Goal: Task Accomplishment & Management: Manage account settings

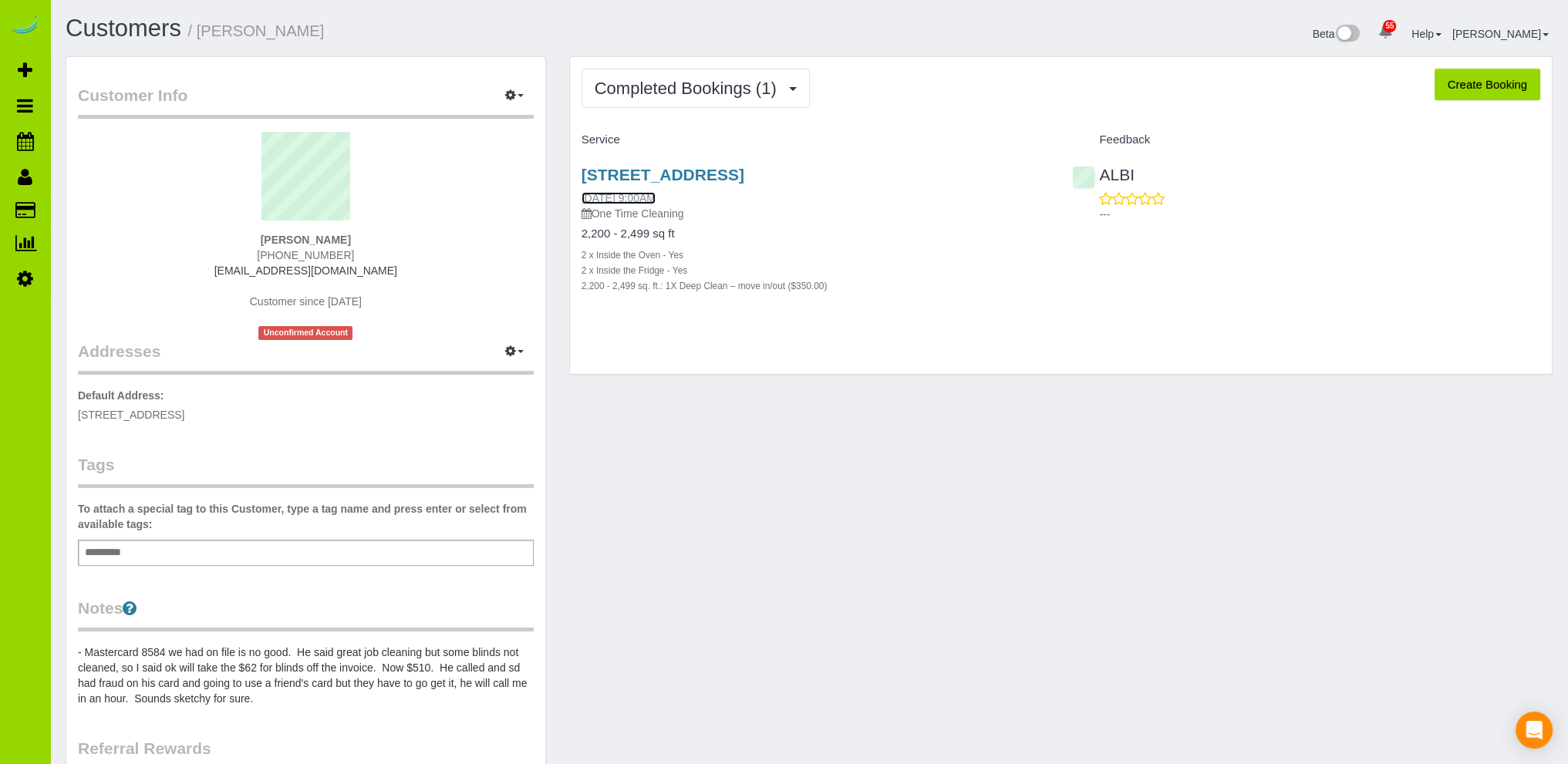
click at [655, 197] on link "[DATE] 9:00AM" at bounding box center [619, 198] width 74 height 12
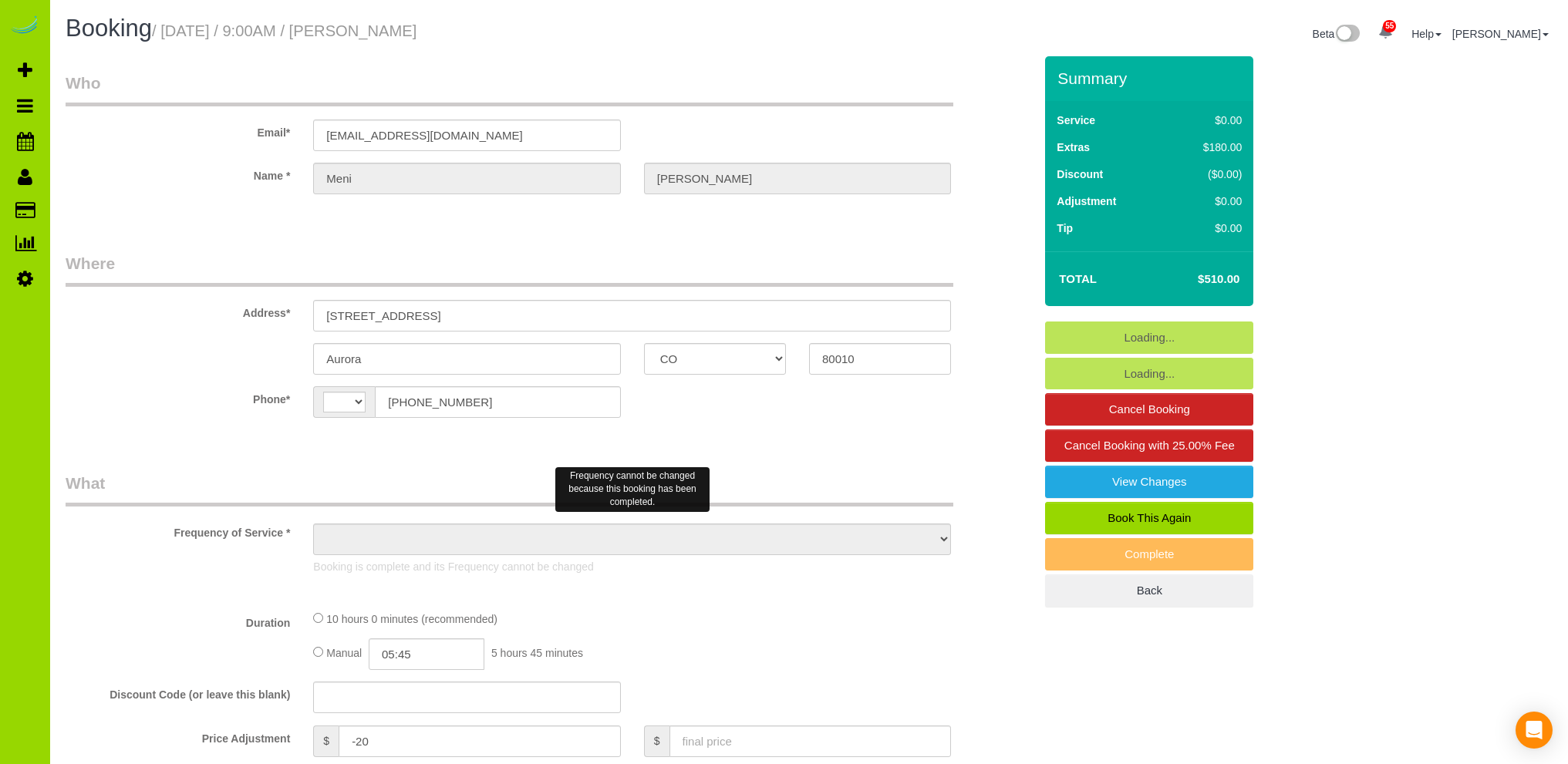
select select "CO"
select select "string:[GEOGRAPHIC_DATA]"
select select "object:814"
select select "number:6"
select select "number:13"
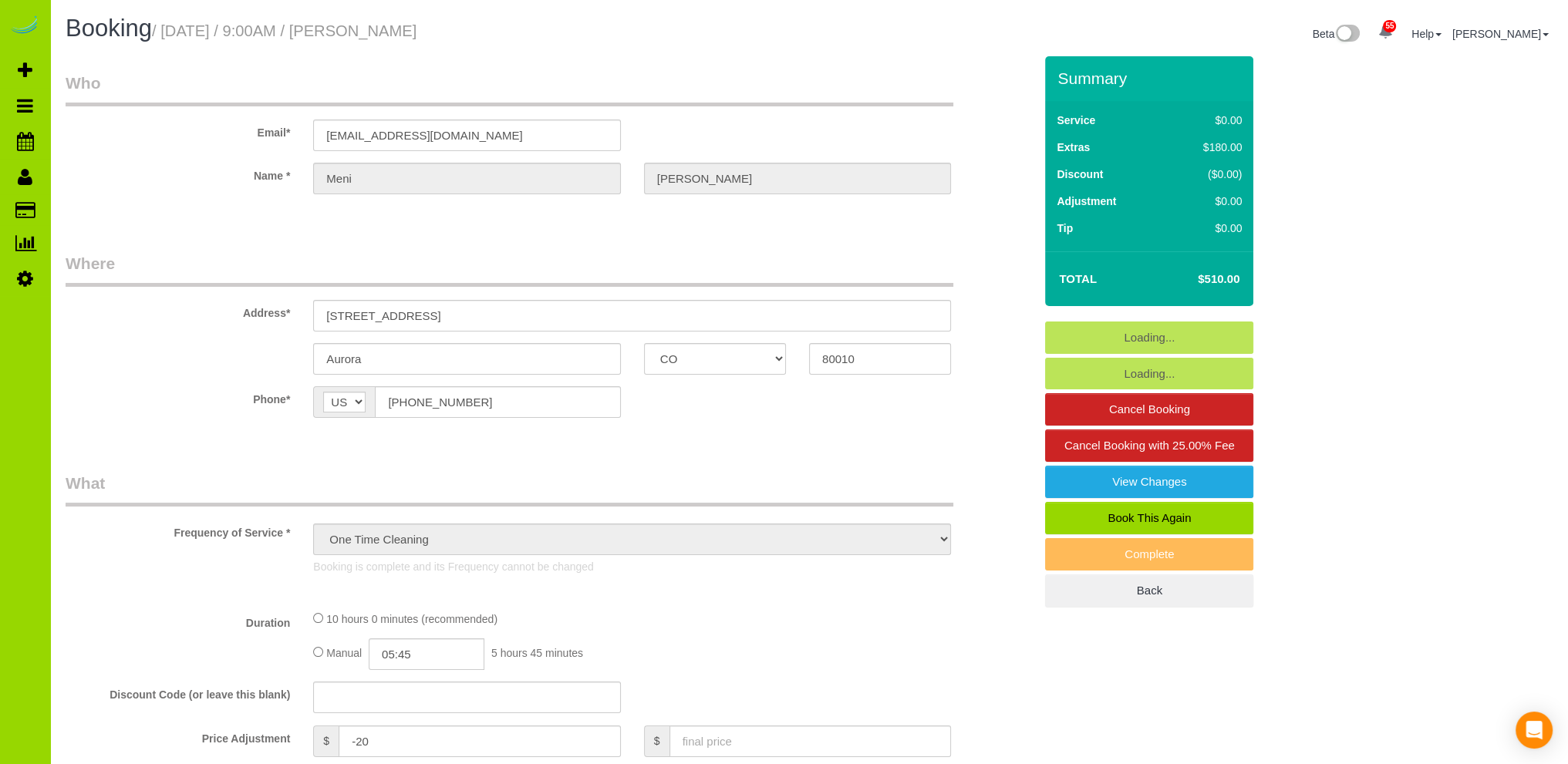
select select "string:fspay-df245037-fb4f-4dfa-bdd5-eb10c918c123"
select select "object:1236"
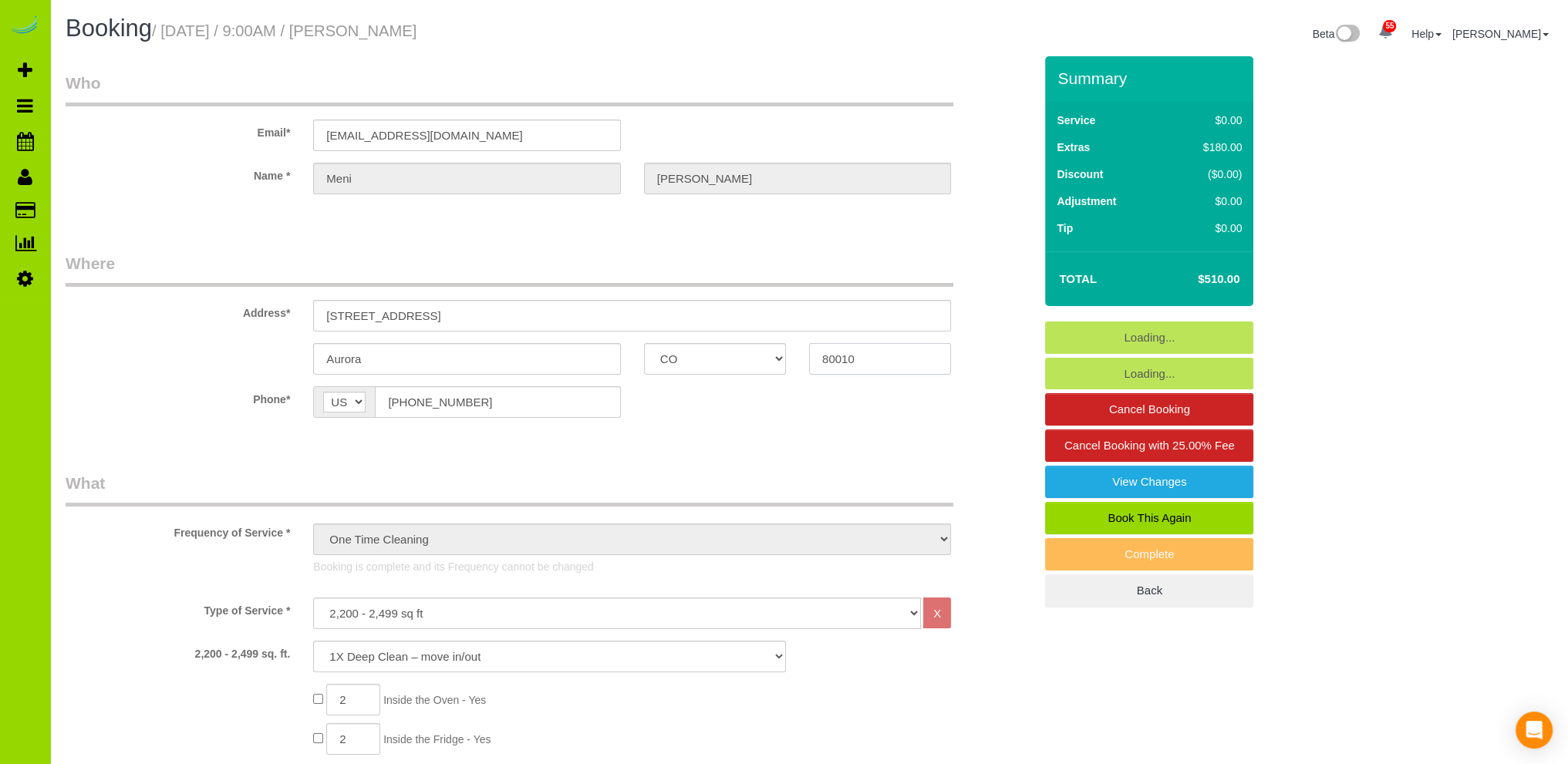
click at [176, 373] on div "Aurora AK AL AR AZ CA CO CT DC DE FL GA HI IA ID IL IN KS KY LA MA MD ME MI MN …" at bounding box center [550, 358] width 991 height 31
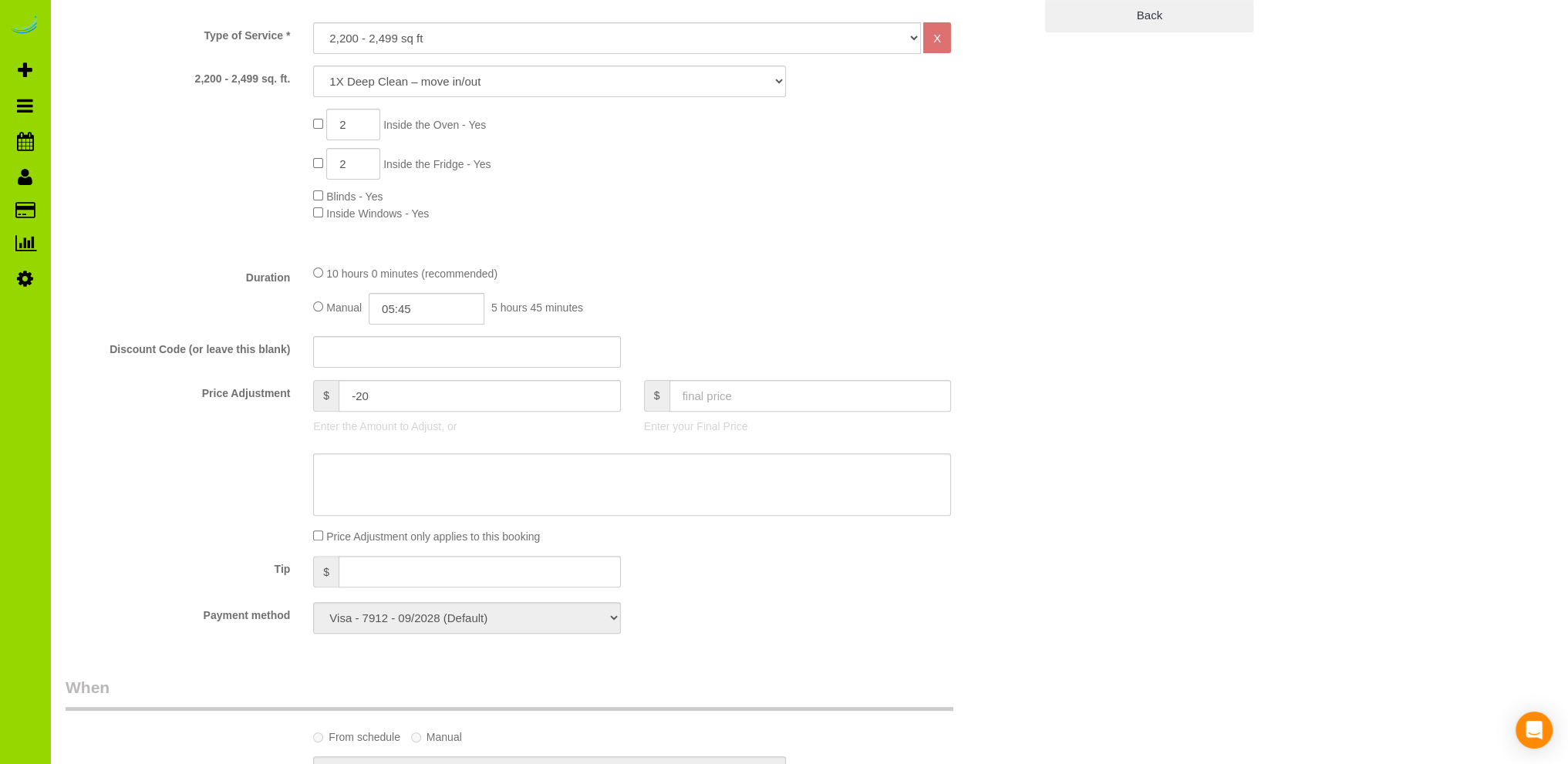
scroll to position [154, 0]
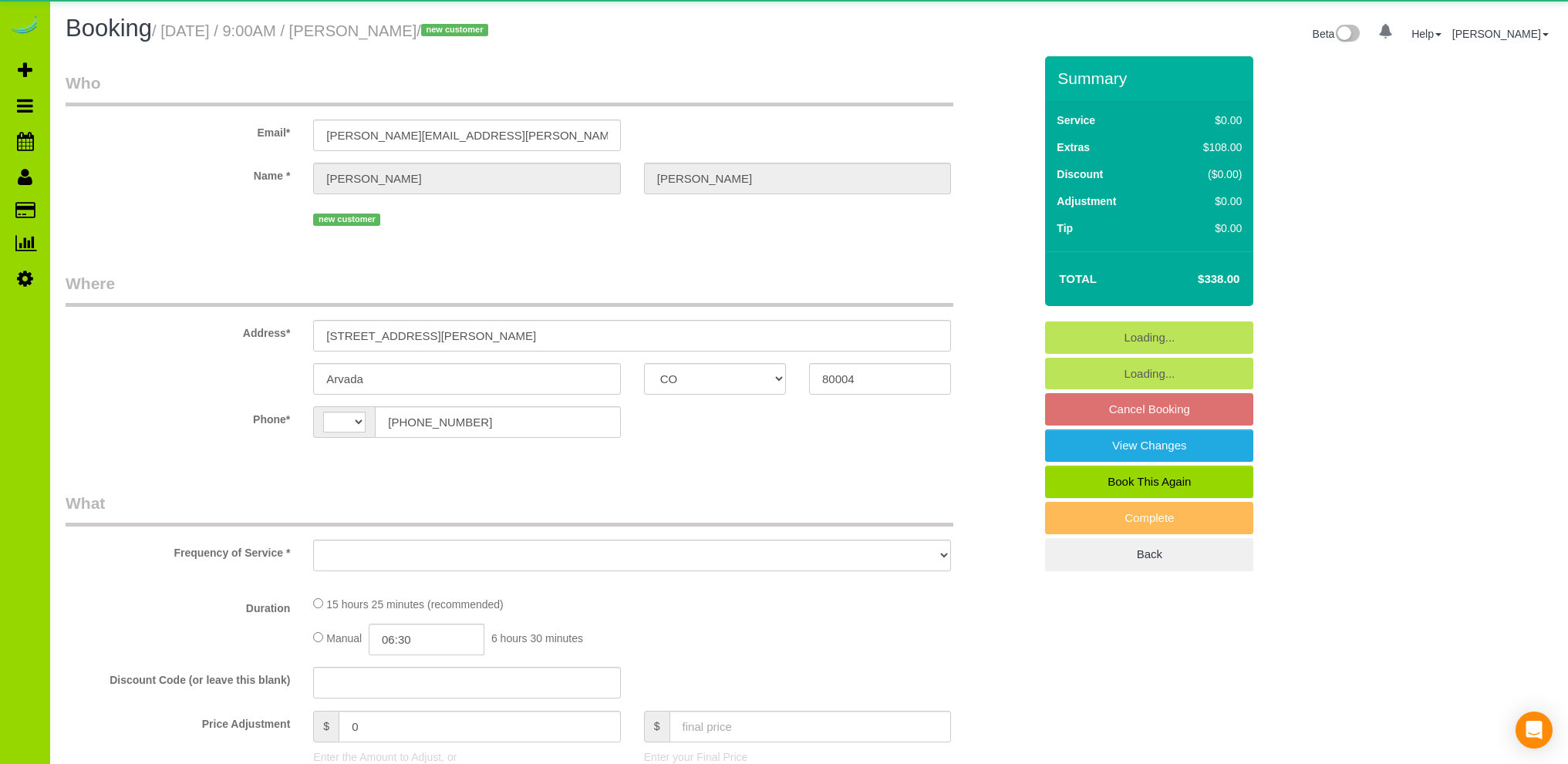
select select "CO"
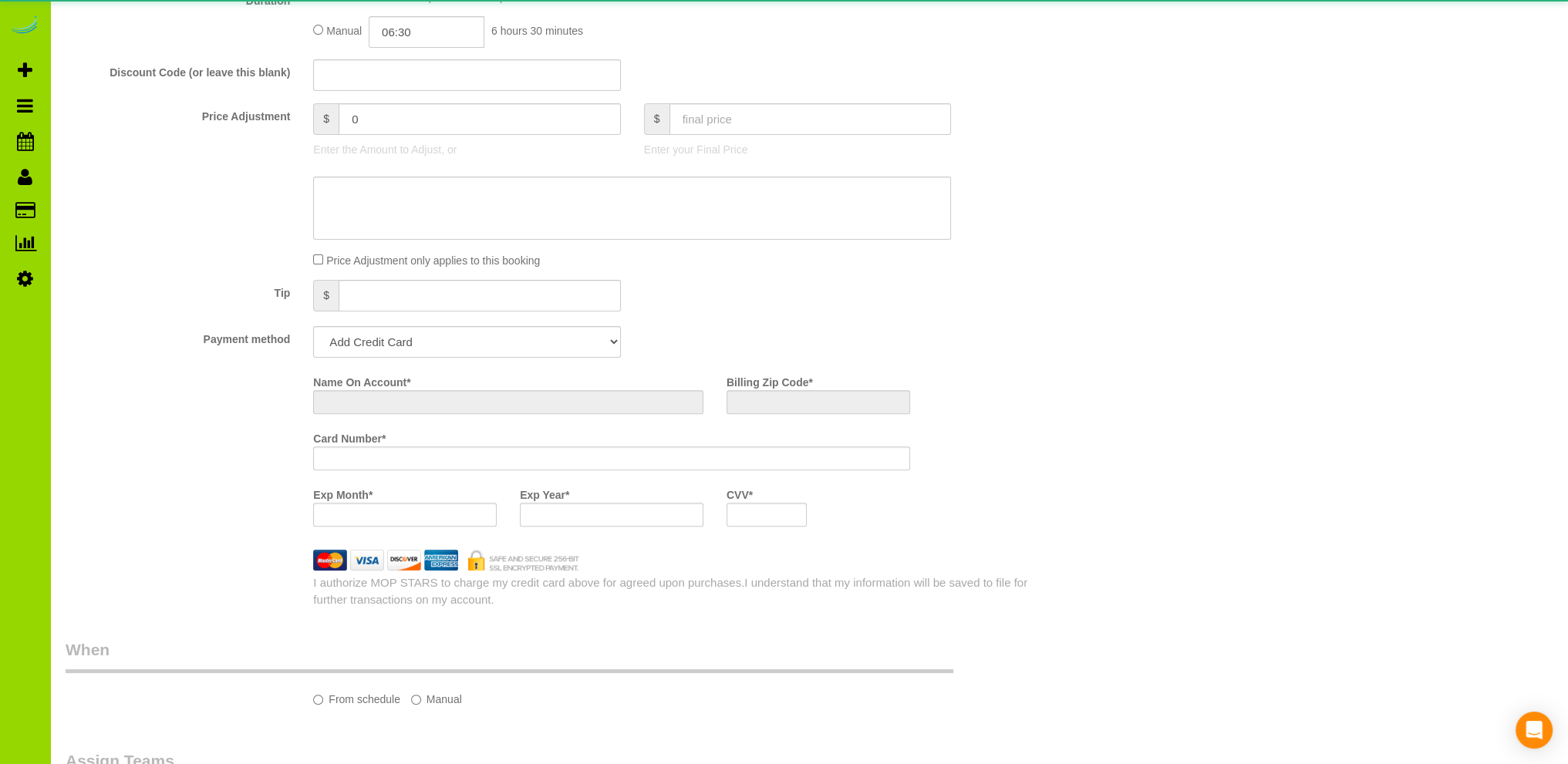
select select "string:[GEOGRAPHIC_DATA]"
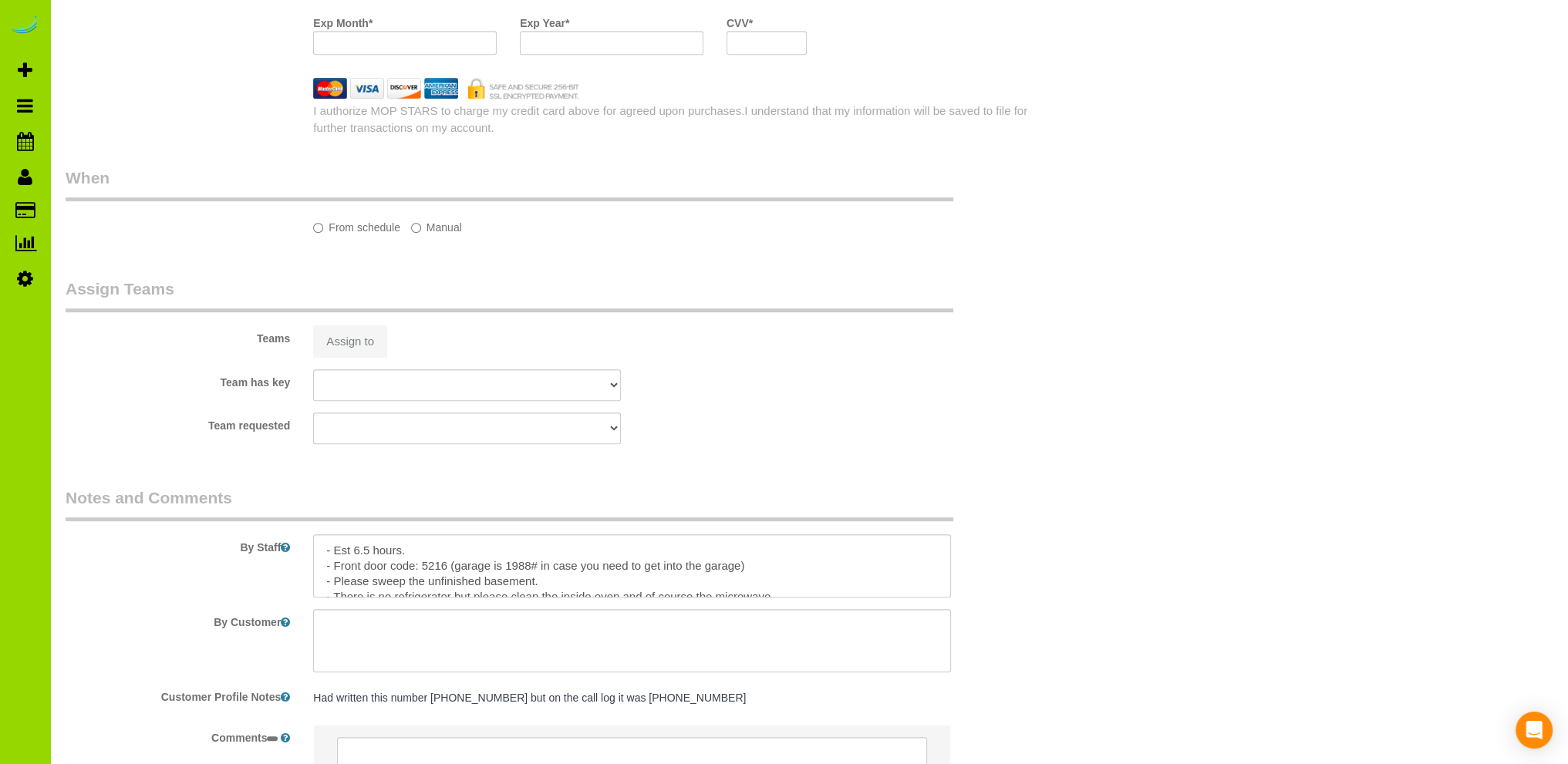
select select "object:1216"
select select "string:fspay-bc77701e-cc06-4e0a-8269-0fe845d17537"
select select "3"
select select "spot1"
select select "number:4"
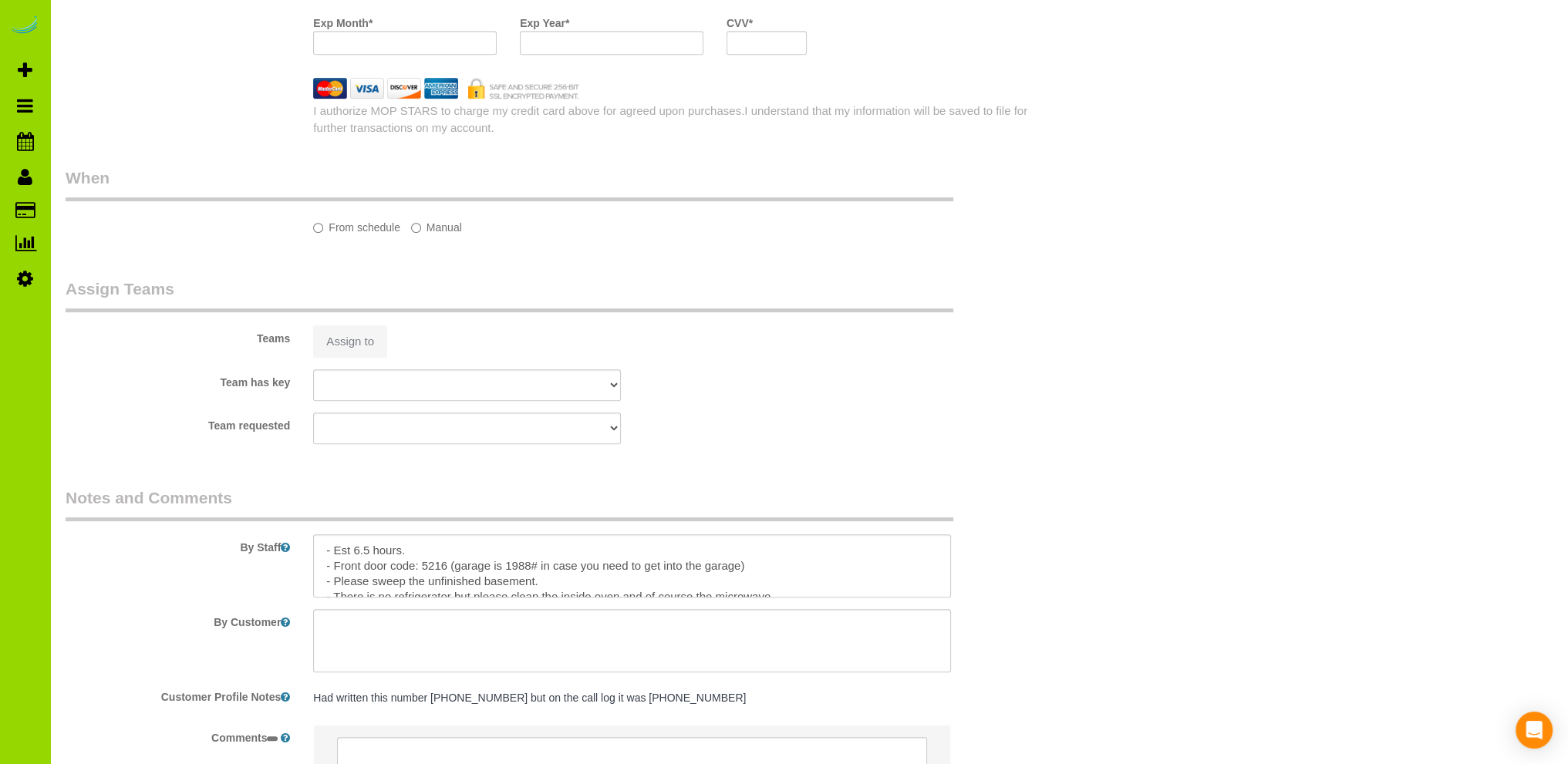
select select "number:13"
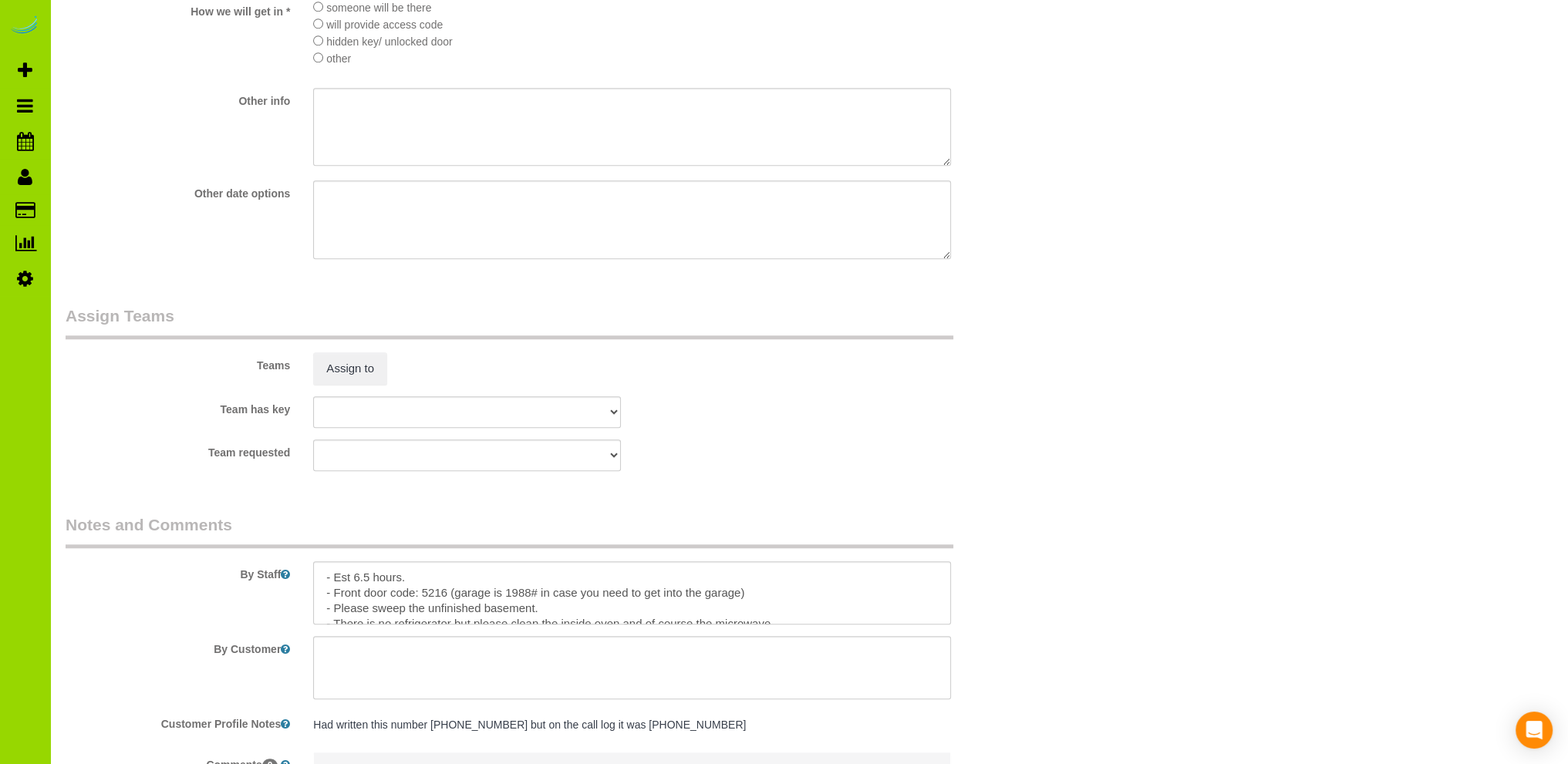
select select "3"
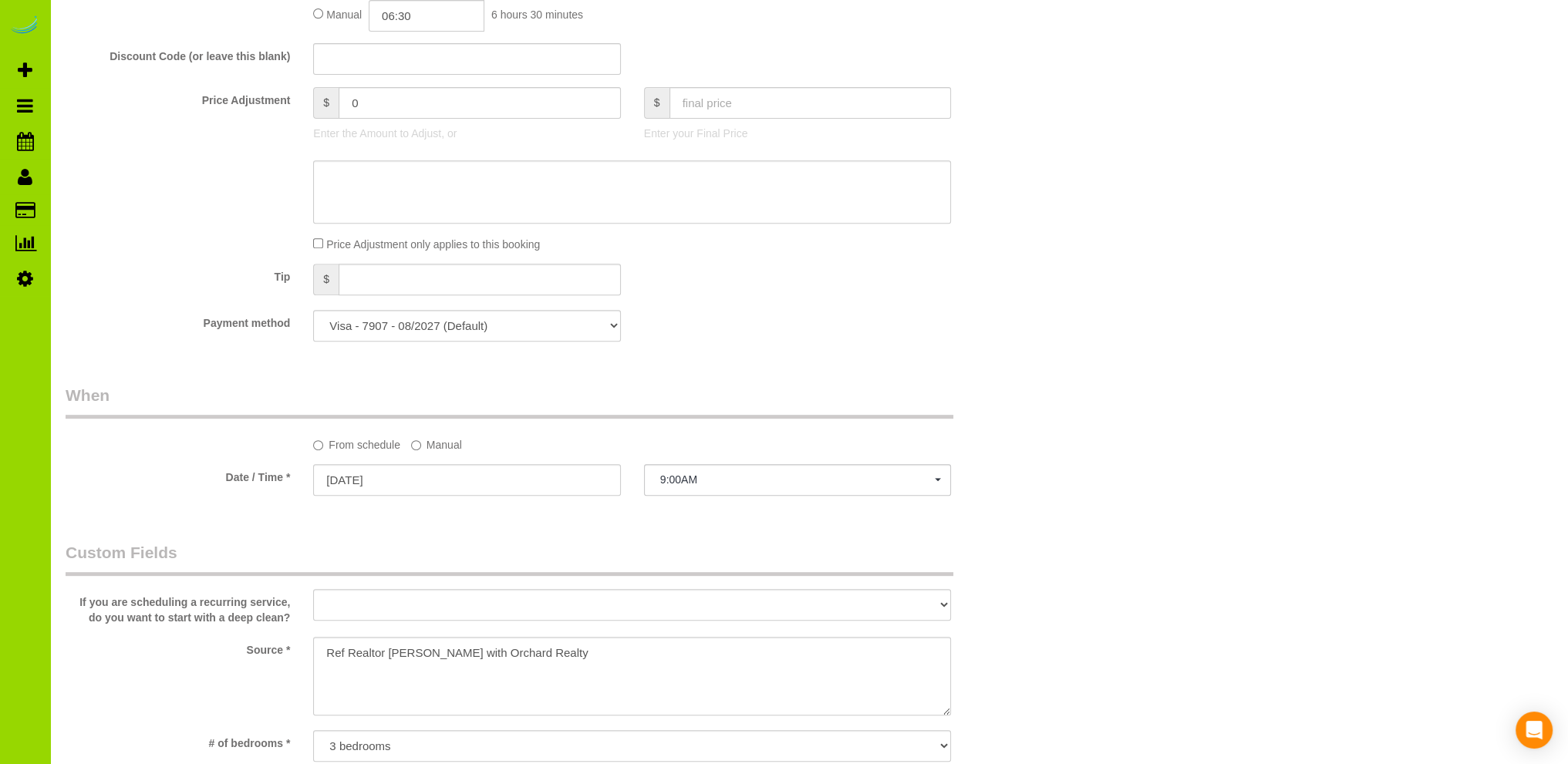
scroll to position [391, 0]
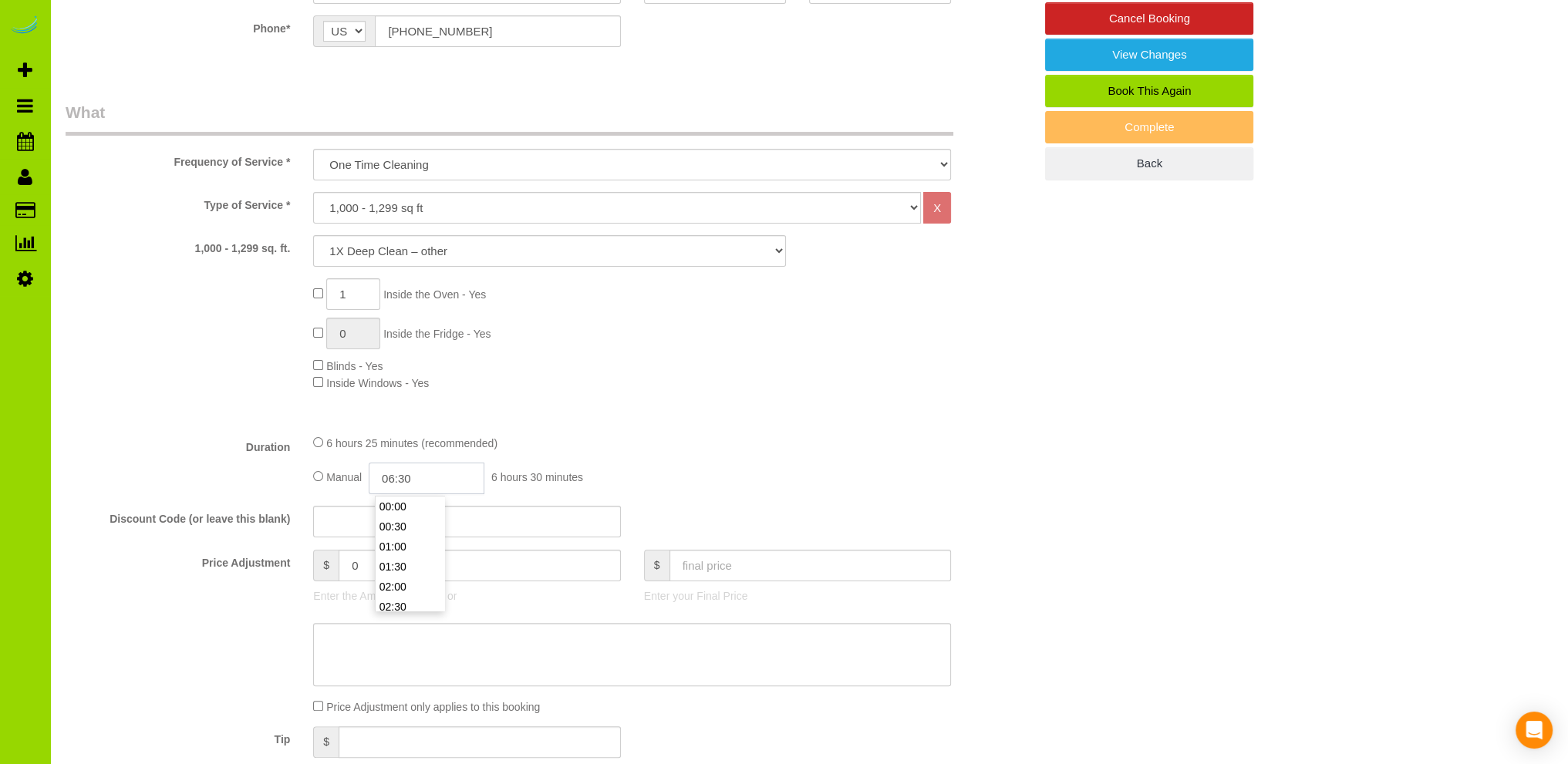
click at [401, 482] on input "06:30" at bounding box center [426, 478] width 115 height 31
type input "03:30"
click at [405, 512] on li "03:30" at bounding box center [410, 507] width 69 height 20
select select "spot6"
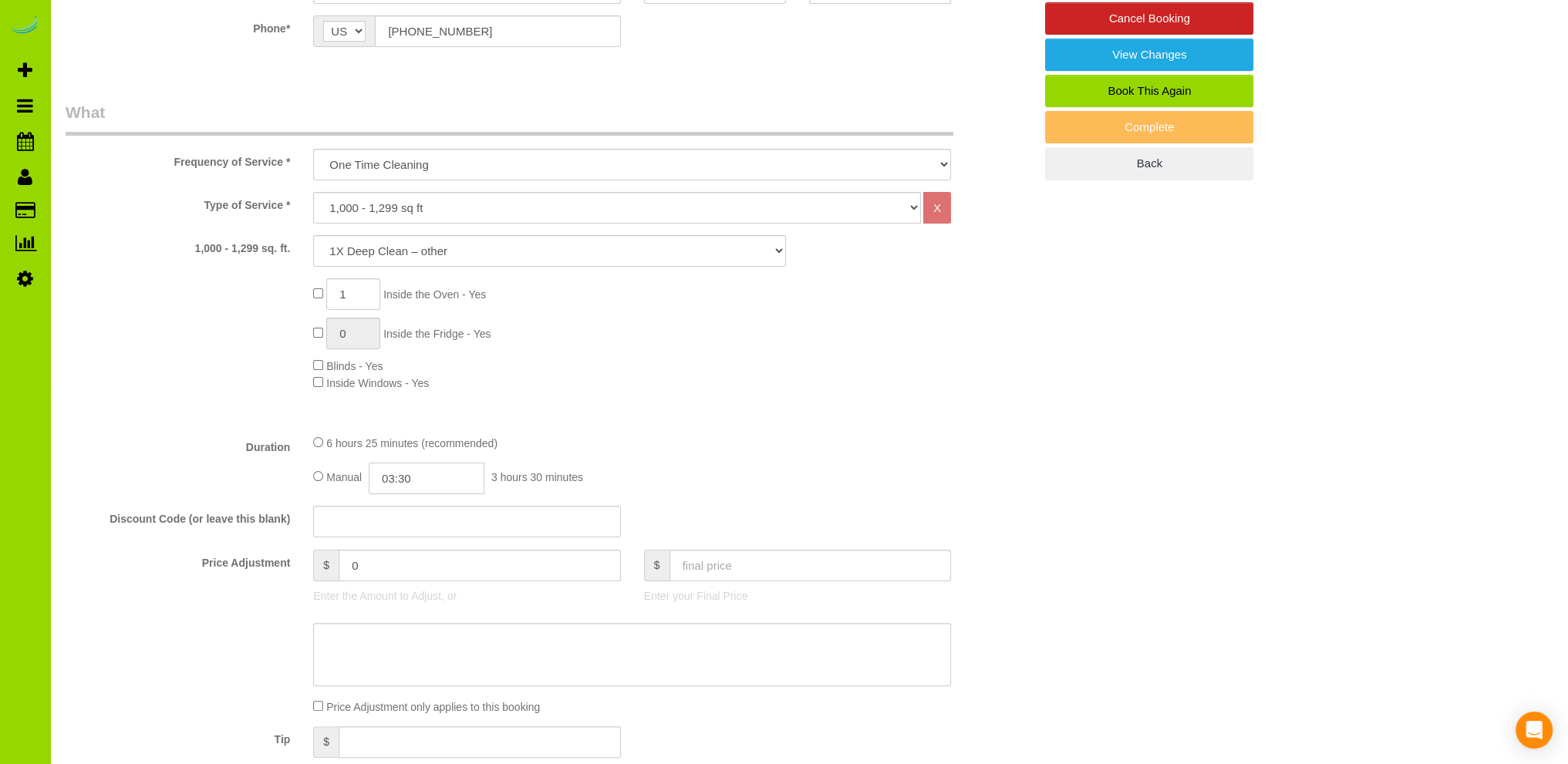
click at [433, 478] on input "03:30" at bounding box center [426, 478] width 115 height 31
type input "03:15"
select select "spot11"
select select "spot26"
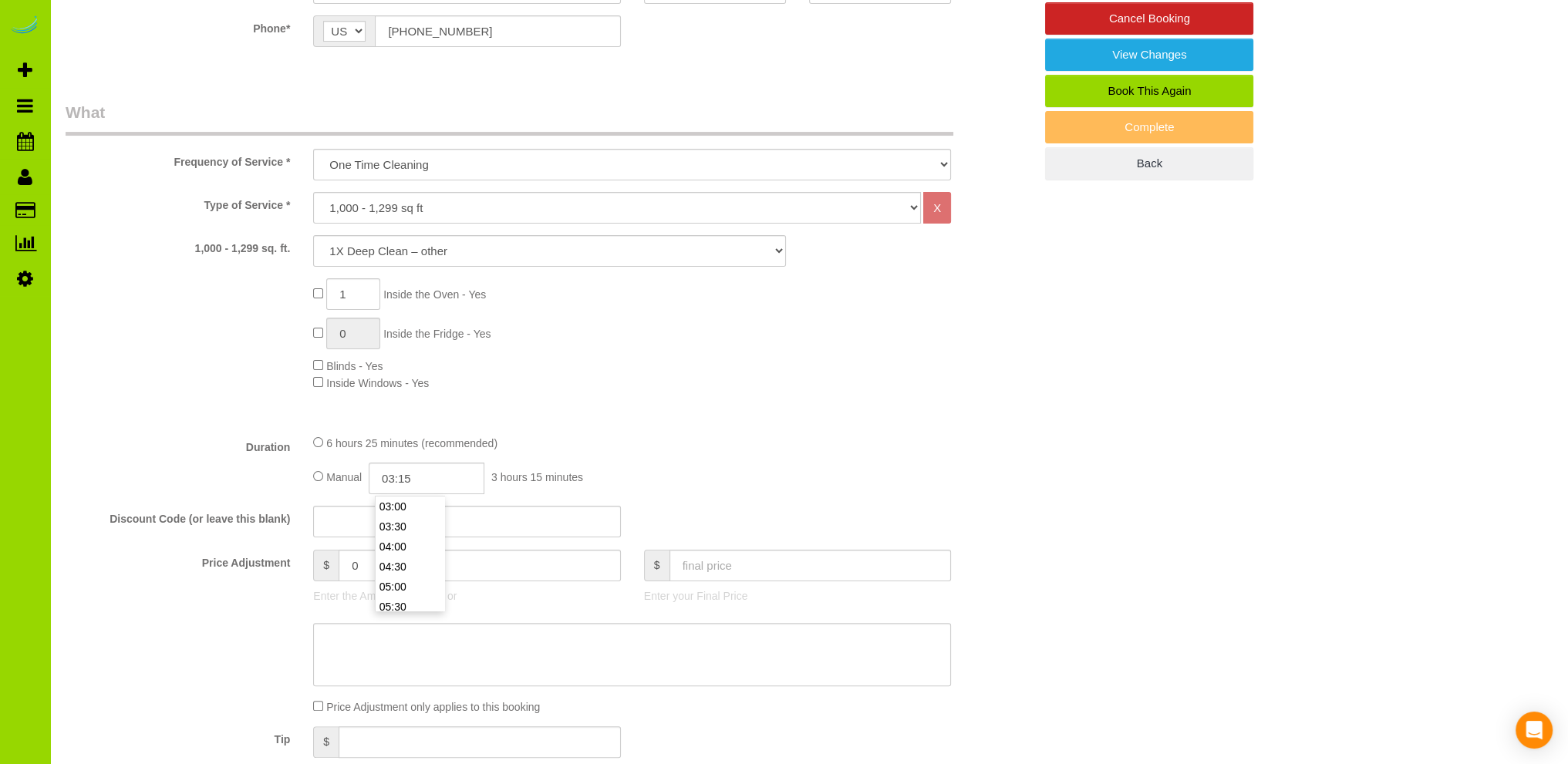
click at [792, 347] on div "1 Inside the Oven - Yes 0 Inside the Fridge - Yes Blinds - Yes Inside Windows -…" at bounding box center [673, 335] width 743 height 113
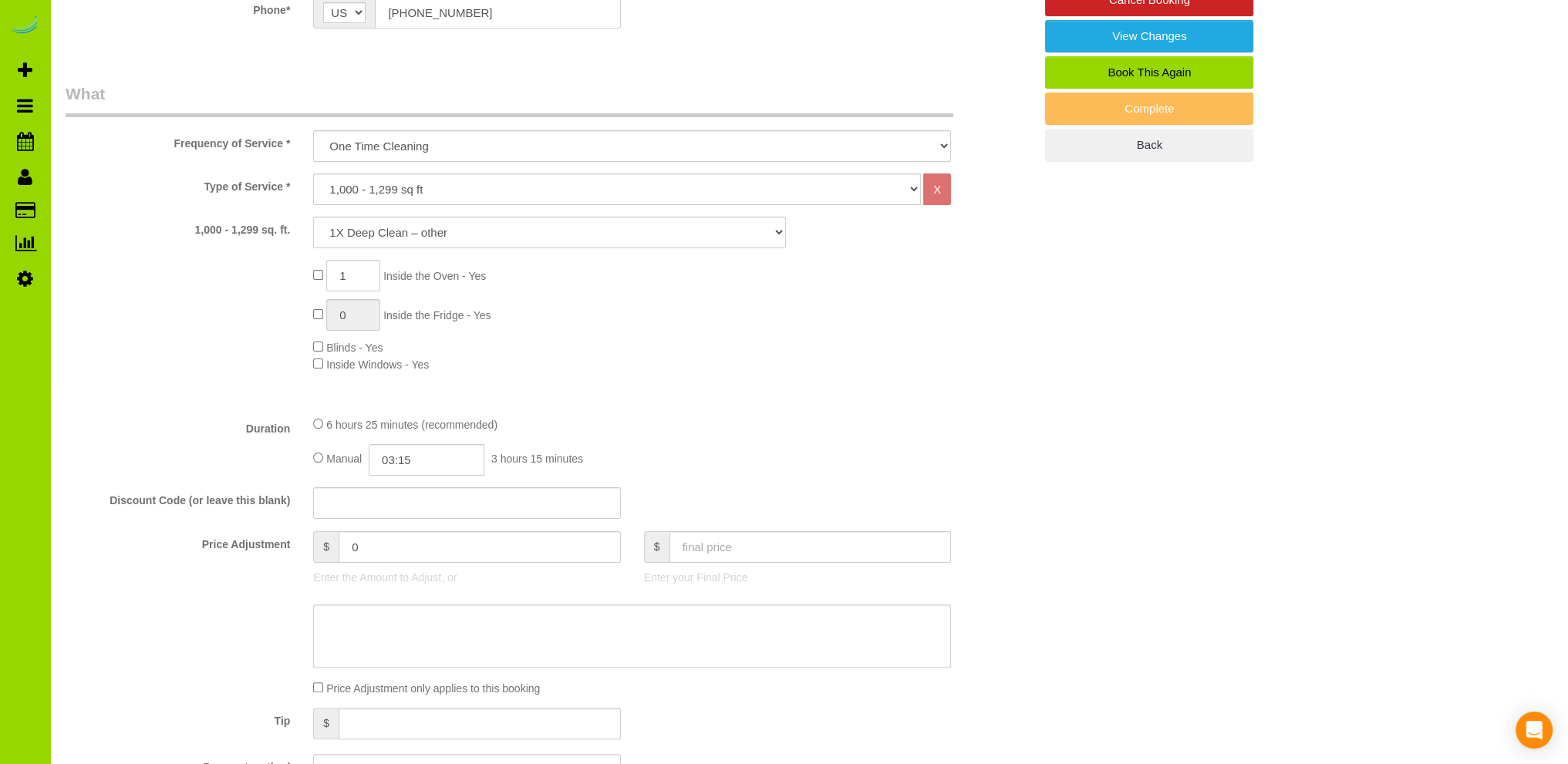
scroll to position [391, 0]
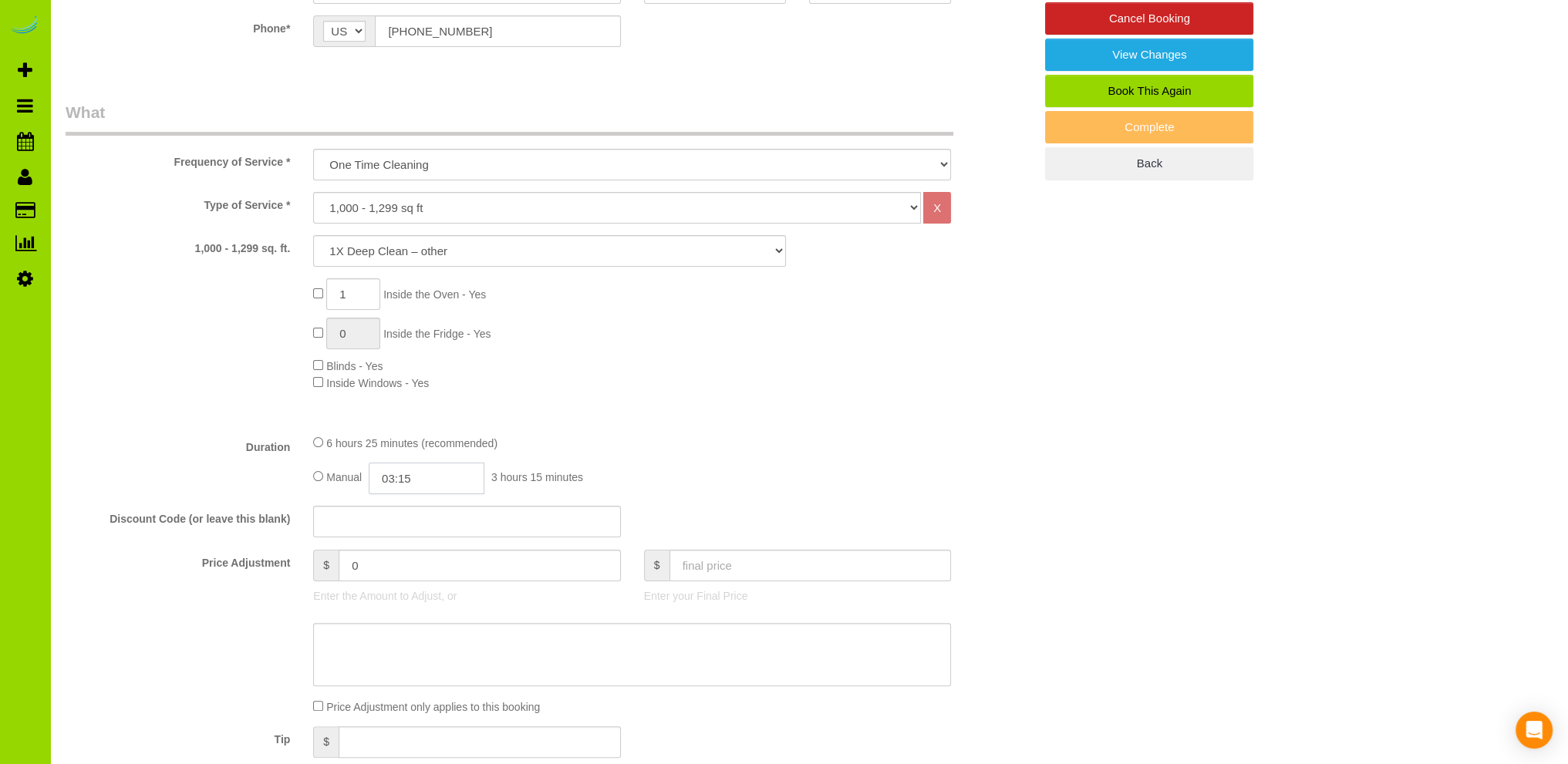
click at [410, 482] on input "03:15" at bounding box center [426, 478] width 115 height 31
type input "06:30"
click at [410, 566] on li "06:30" at bounding box center [410, 567] width 69 height 20
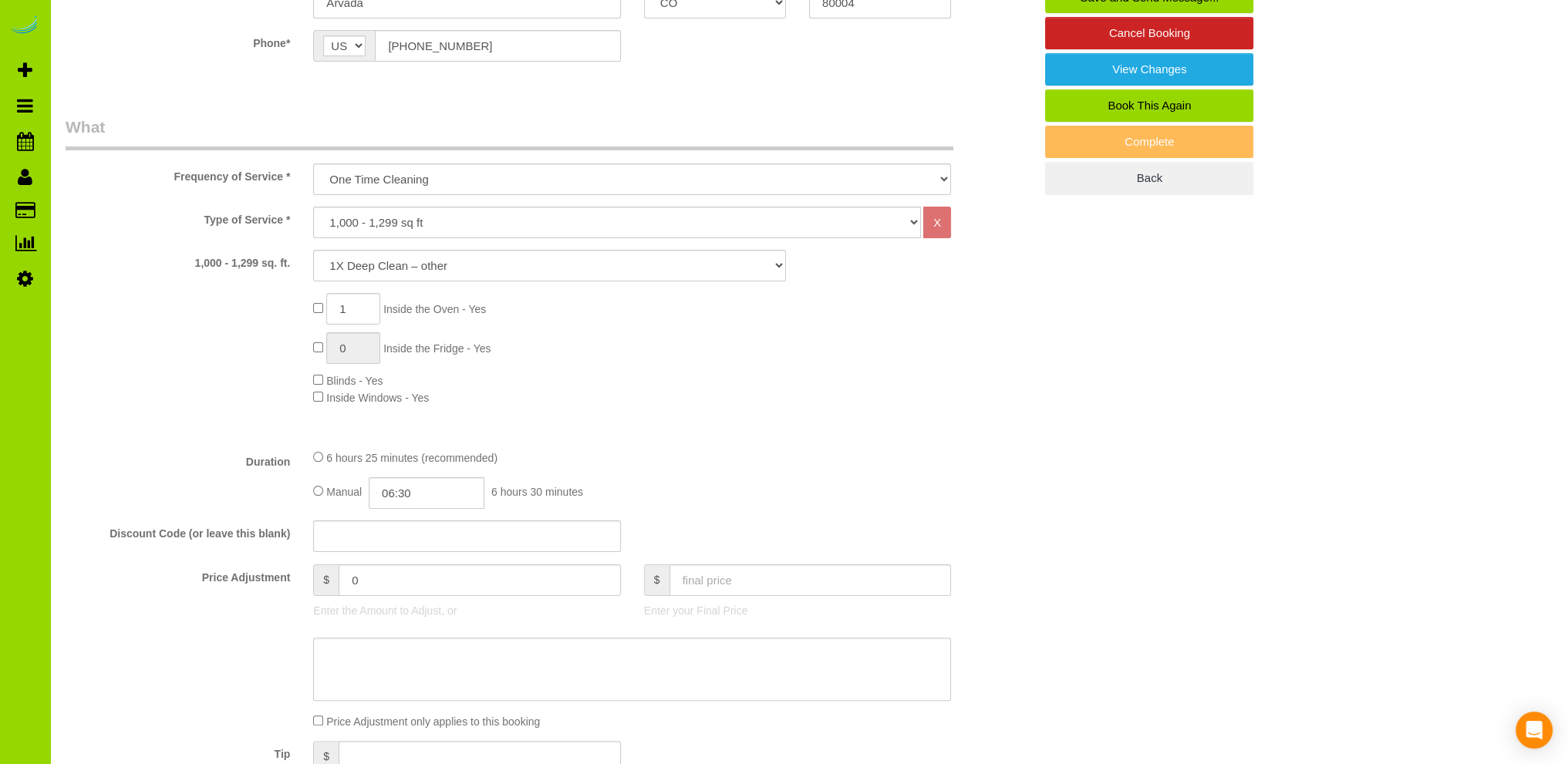
scroll to position [0, 0]
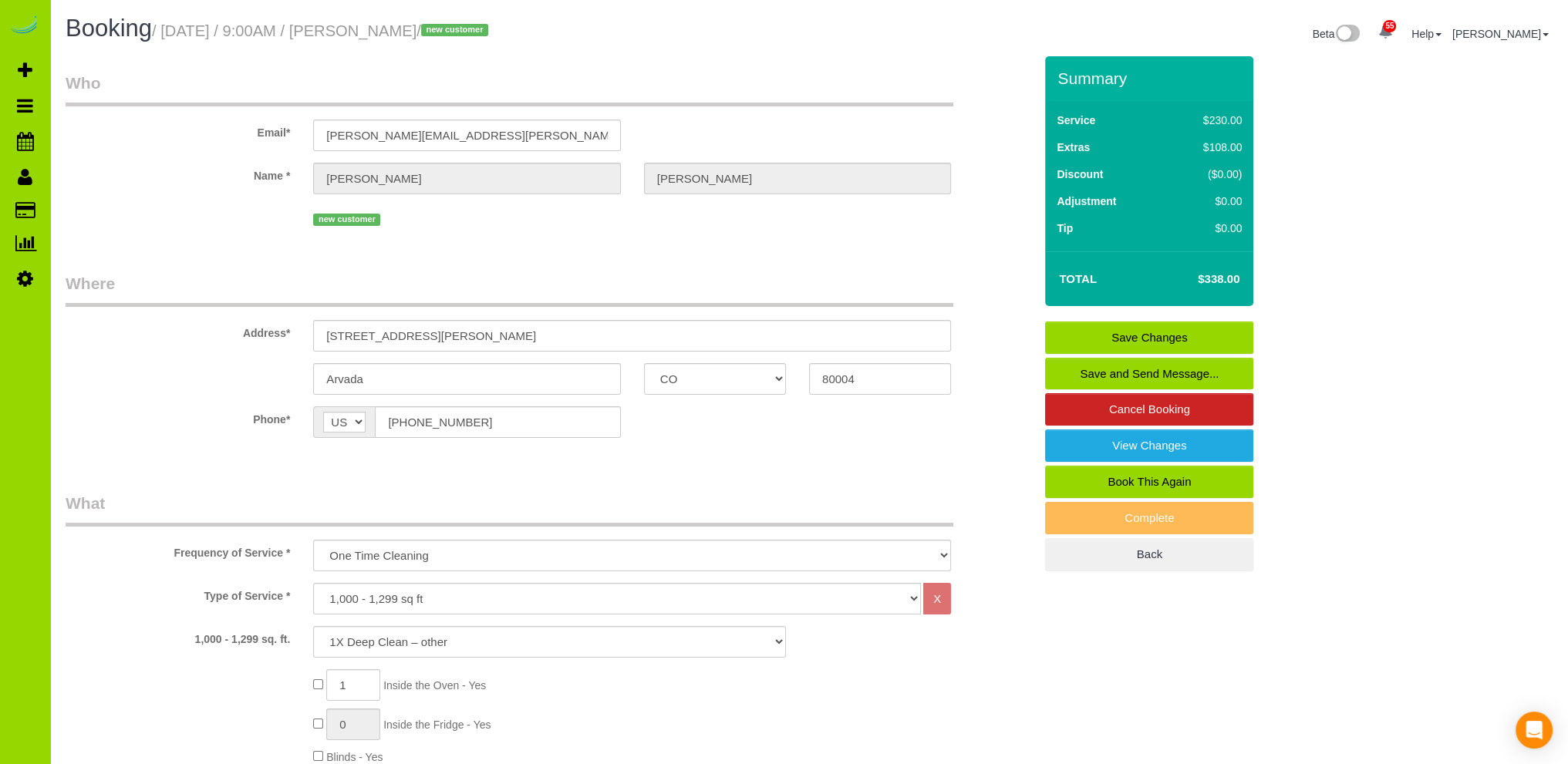
select select "spot31"
click at [1106, 329] on link "Save Changes" at bounding box center [1149, 338] width 208 height 32
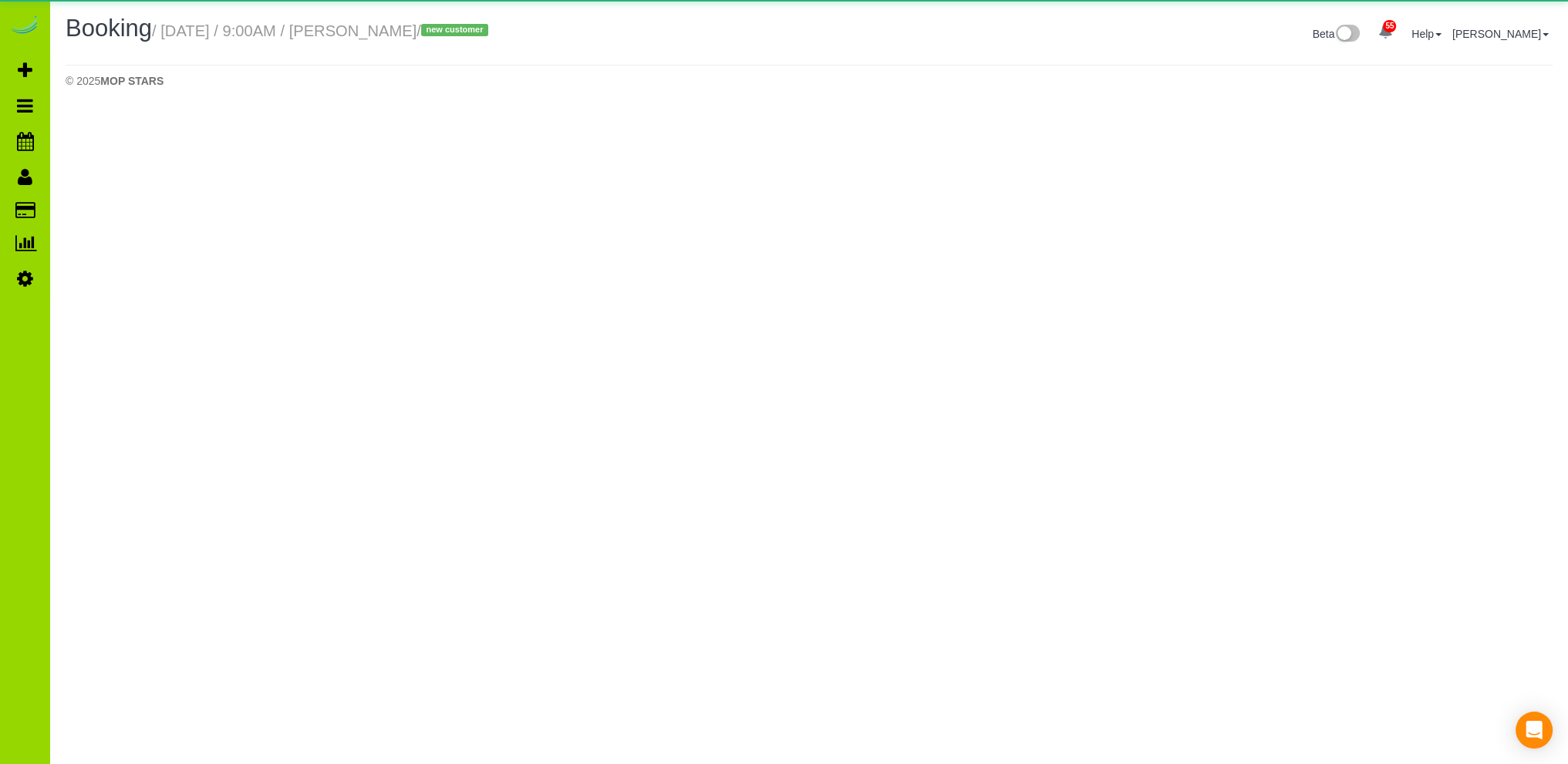
select select "CO"
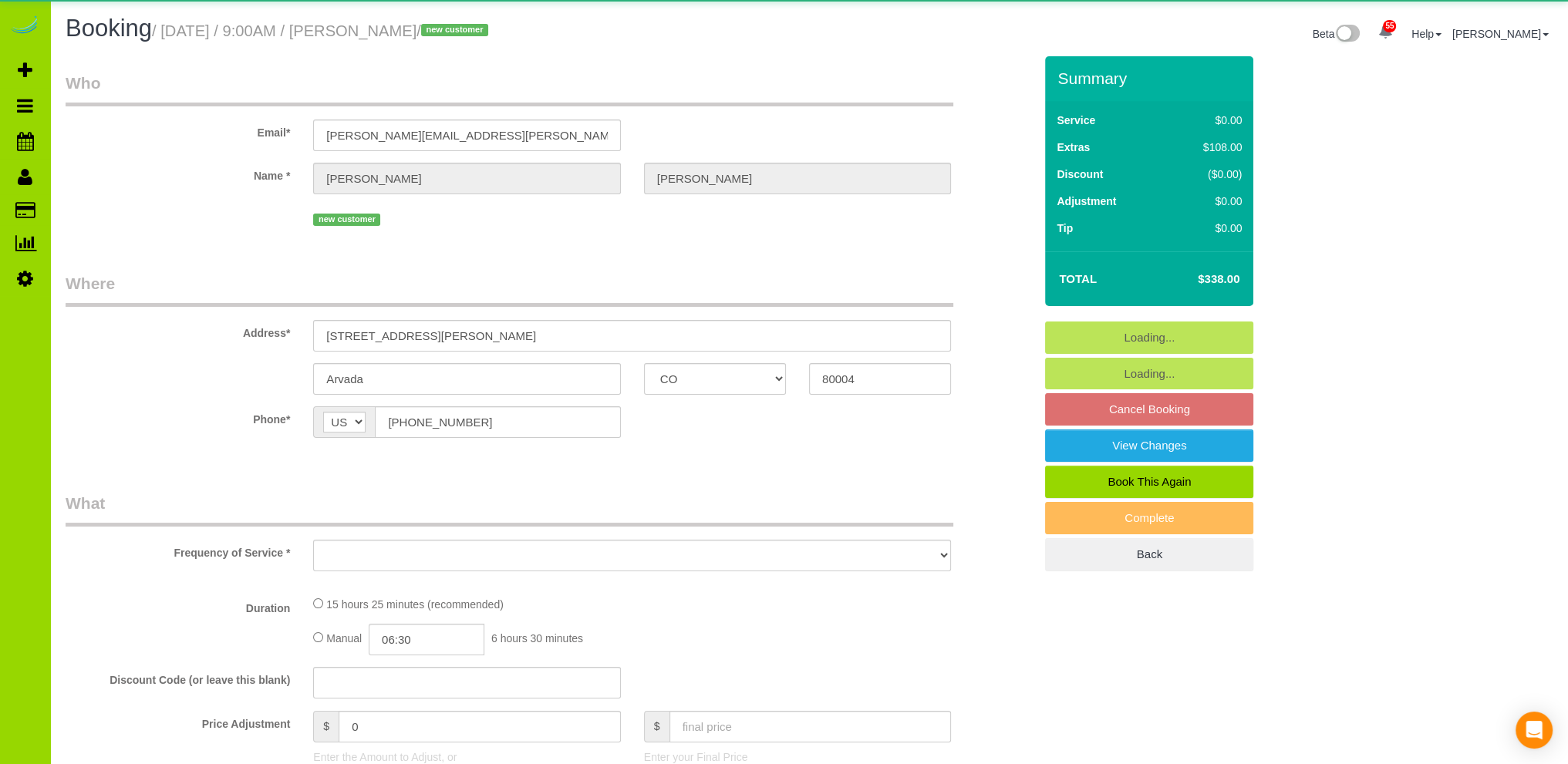
select select "object:2246"
select select "string:fspay-bc77701e-cc06-4e0a-8269-0fe845d17537"
select select "3"
select select "number:4"
select select "number:13"
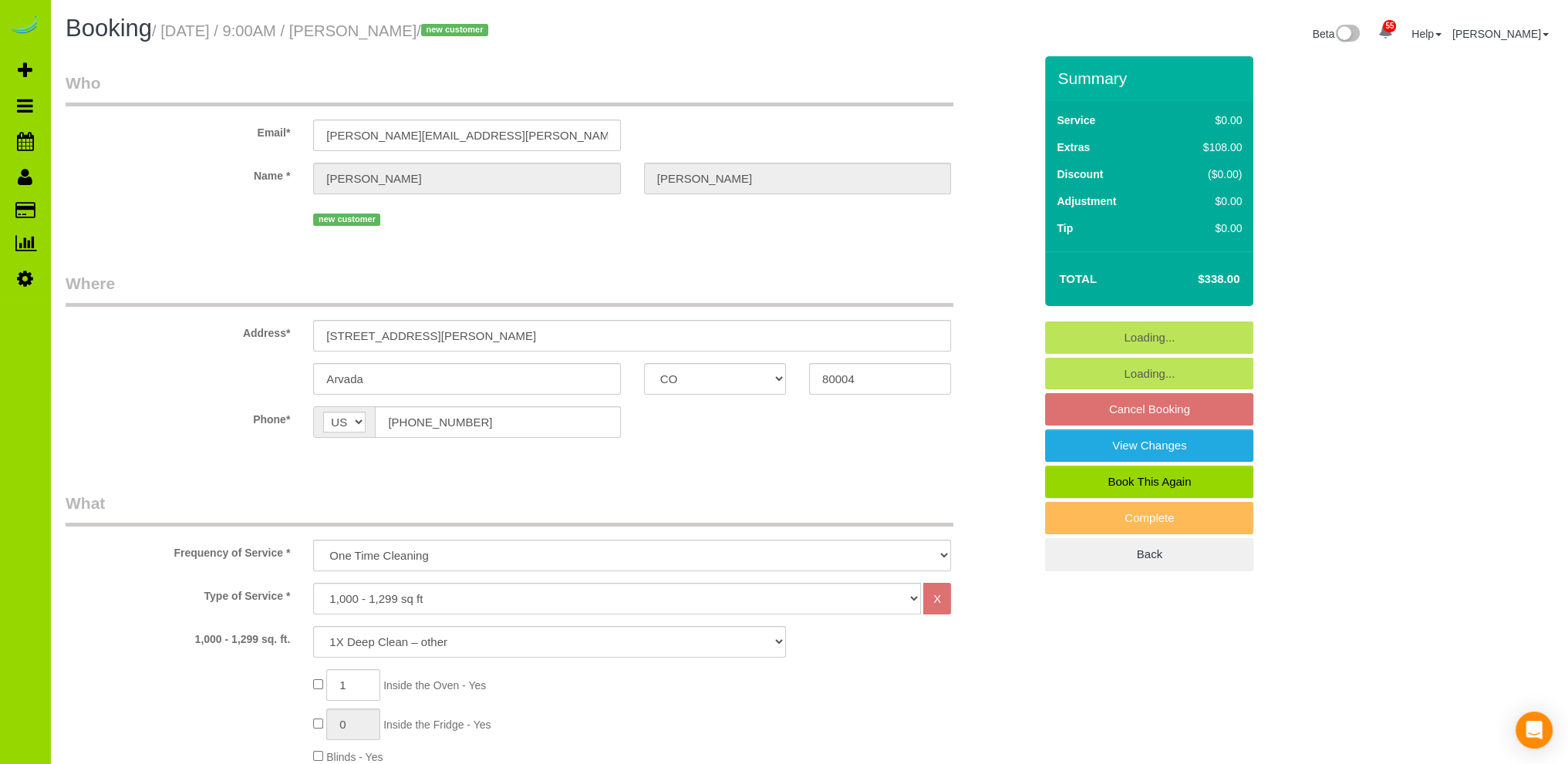
select select "object:2657"
select select "spot36"
select select "3"
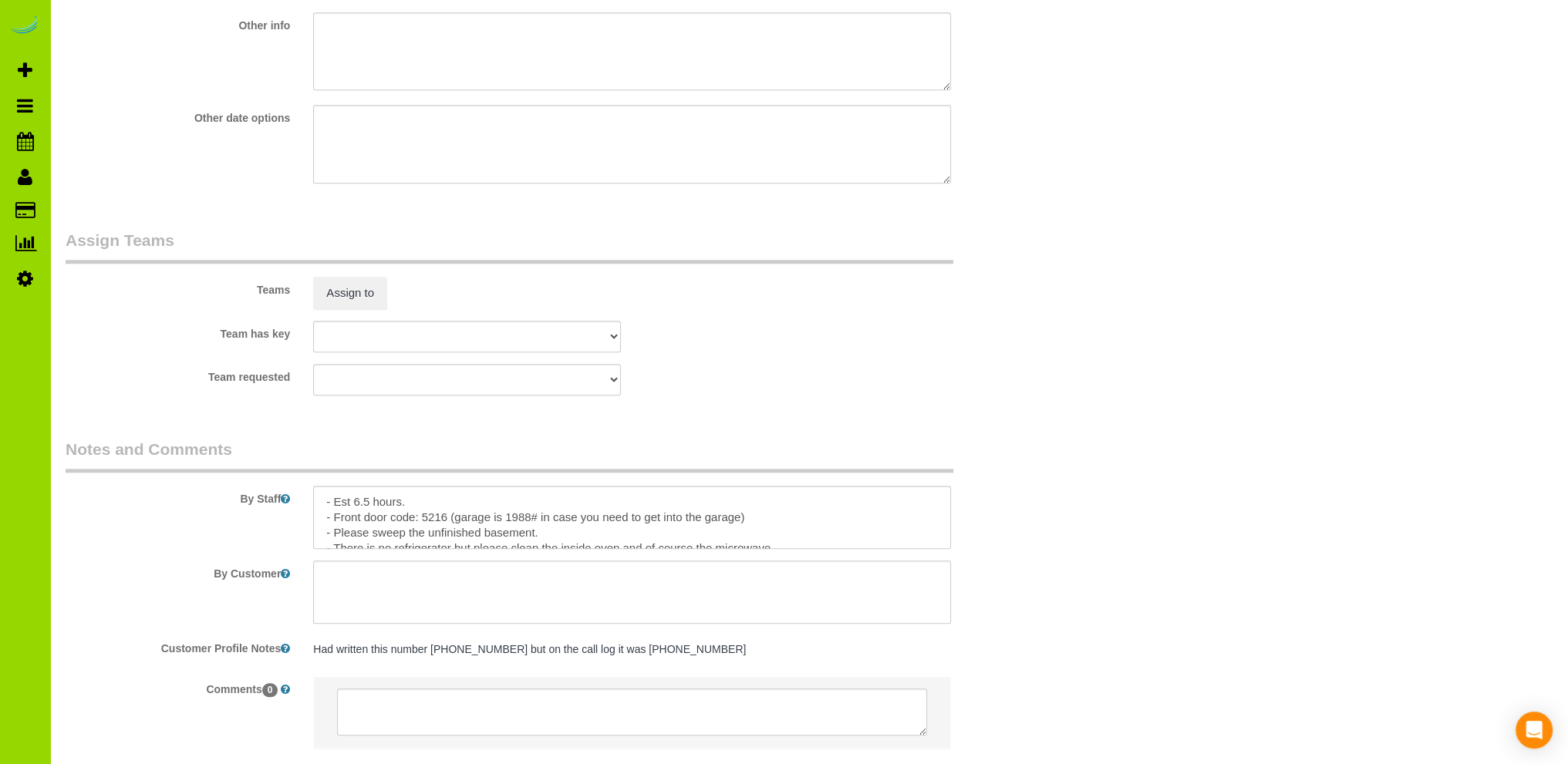
scroll to position [2005, 0]
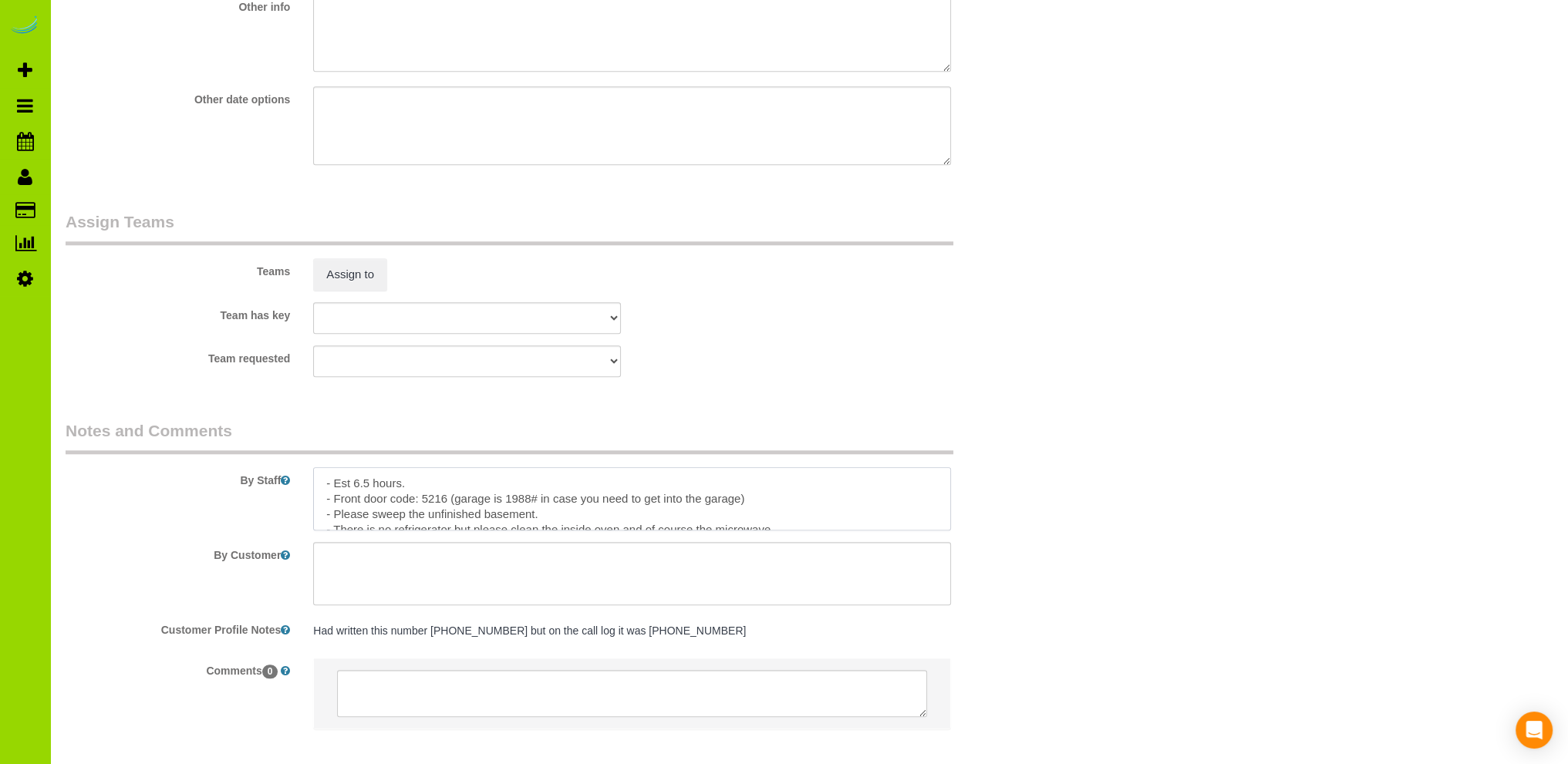
click at [682, 504] on textarea at bounding box center [632, 499] width 638 height 63
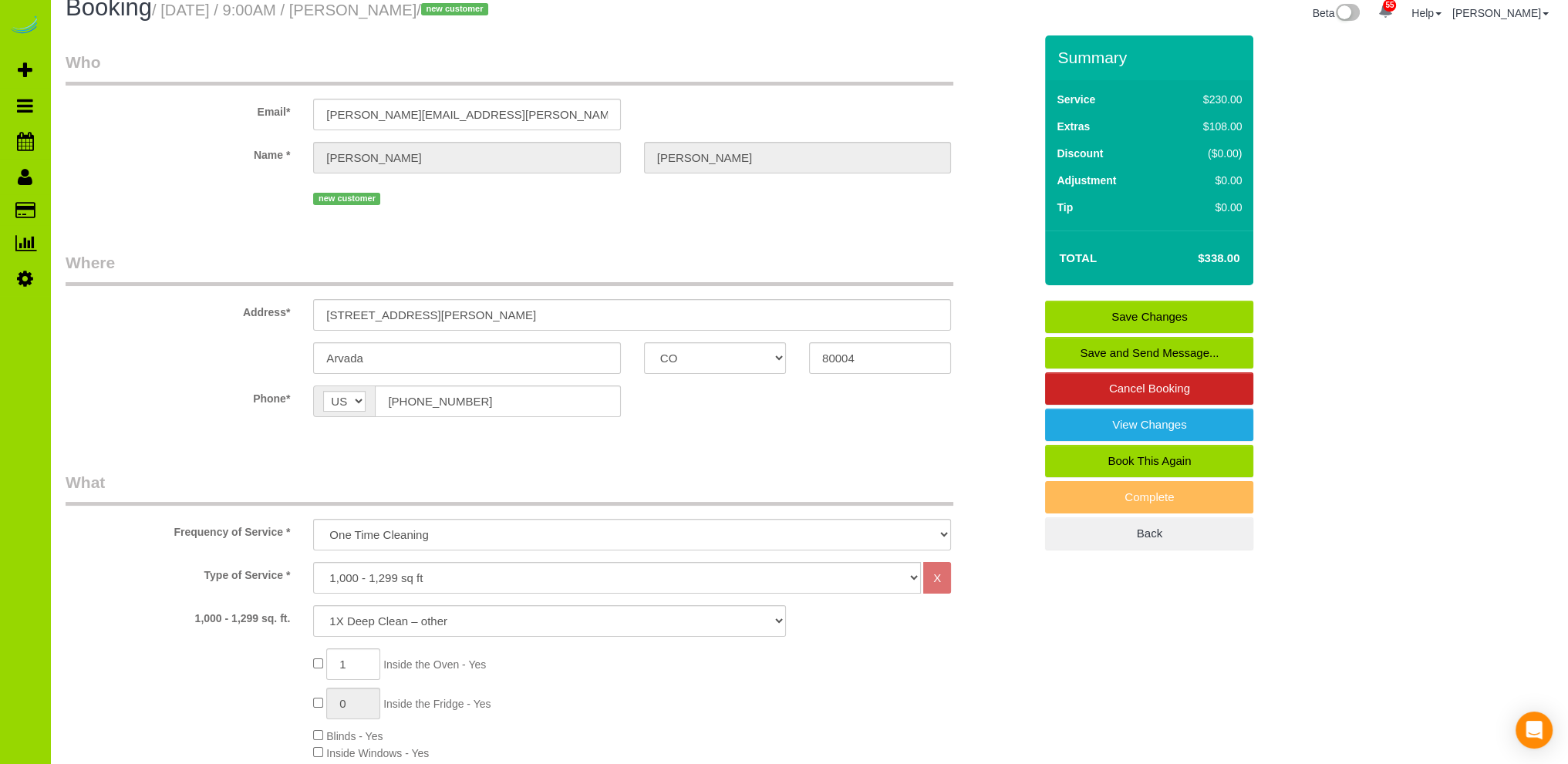
scroll to position [0, 0]
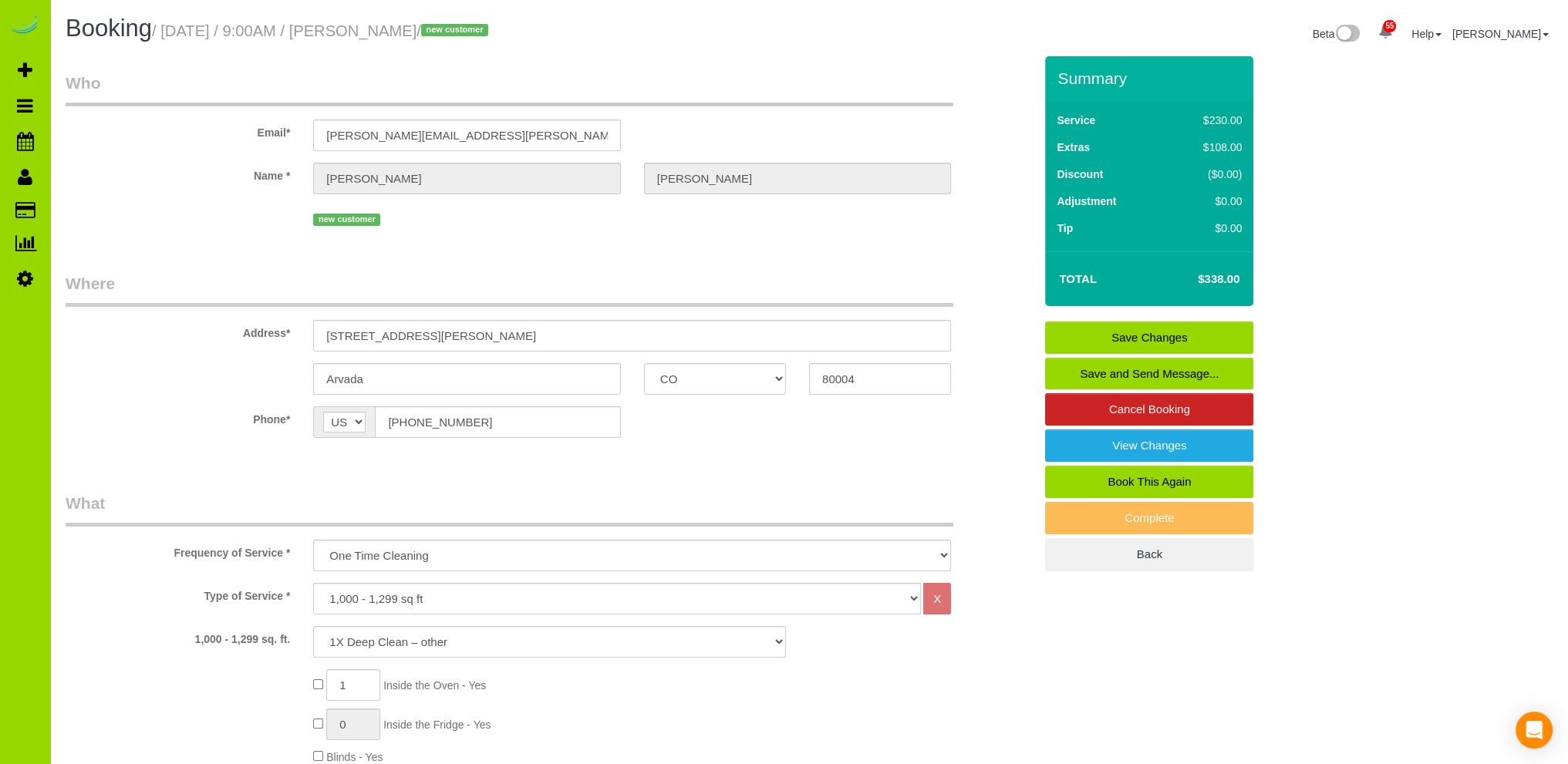
type textarea "- Est 6.5 hours. - Front door code: 5216 (garage is 1988# in case you need to g…"
click at [1116, 335] on link "Save Changes" at bounding box center [1149, 338] width 208 height 32
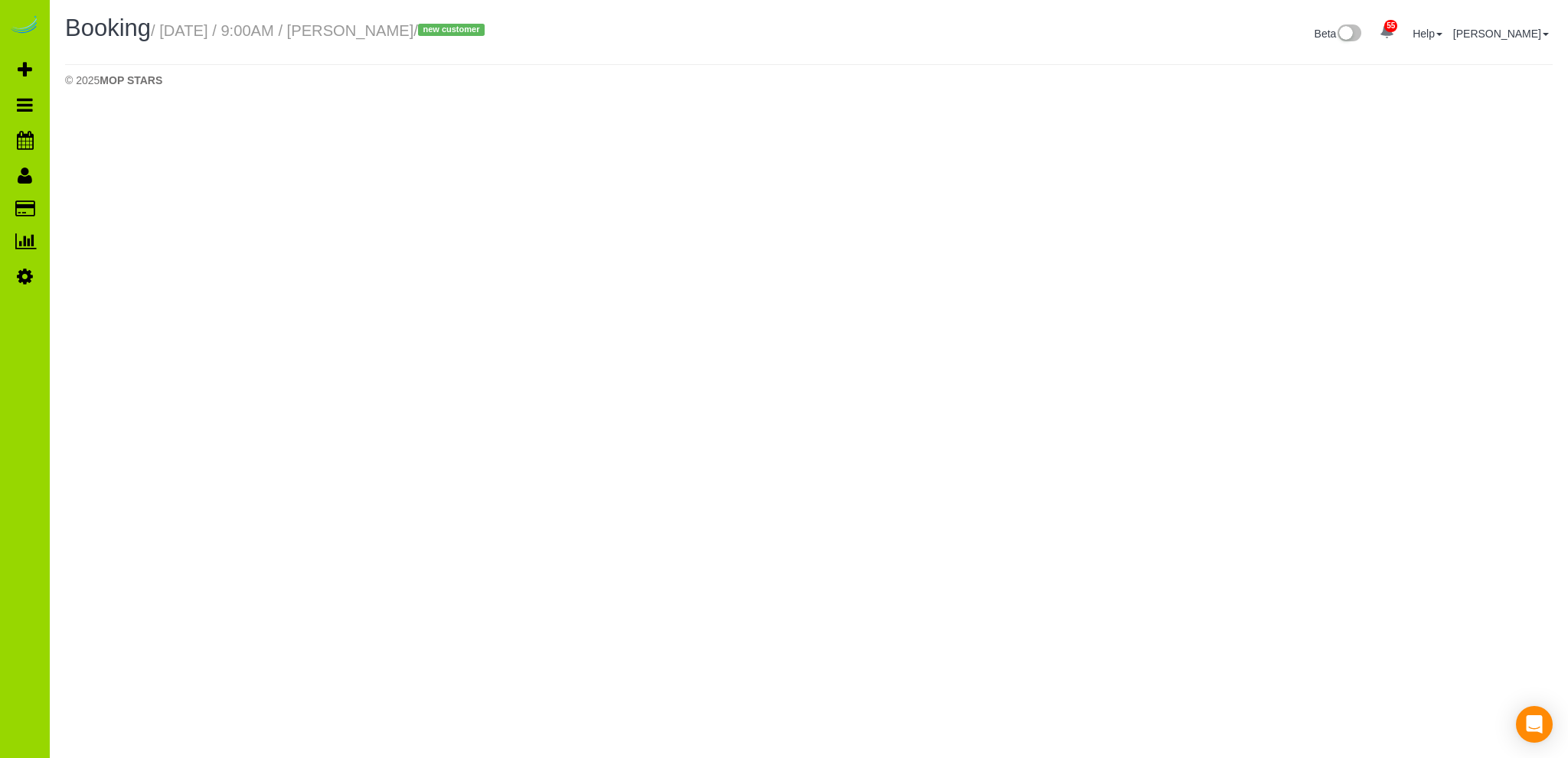
select select "CO"
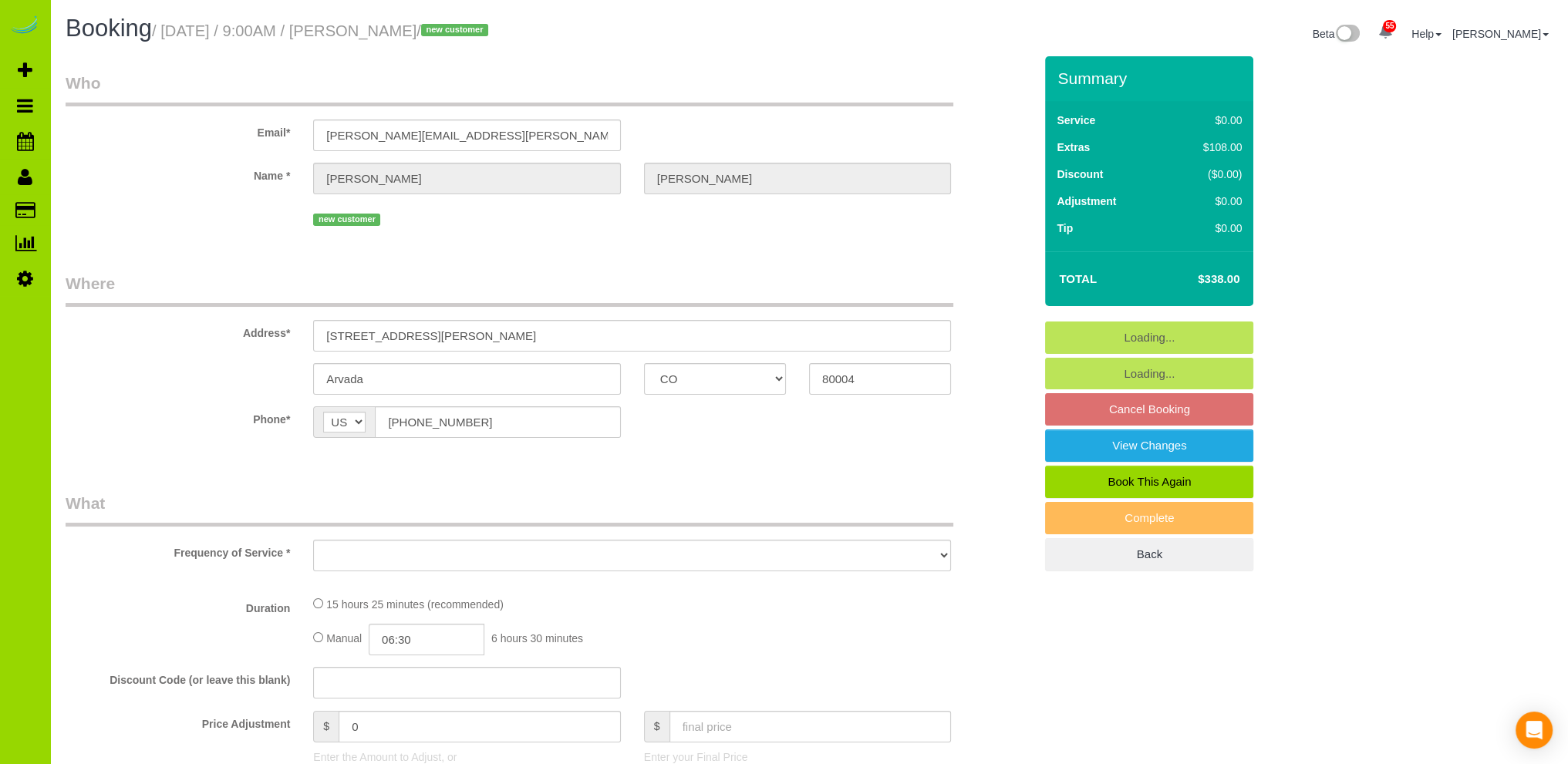
select select "object:3729"
select select "string:fspay-bc77701e-cc06-4e0a-8269-0fe845d17537"
select select "number:4"
select select "number:13"
select select "object:3797"
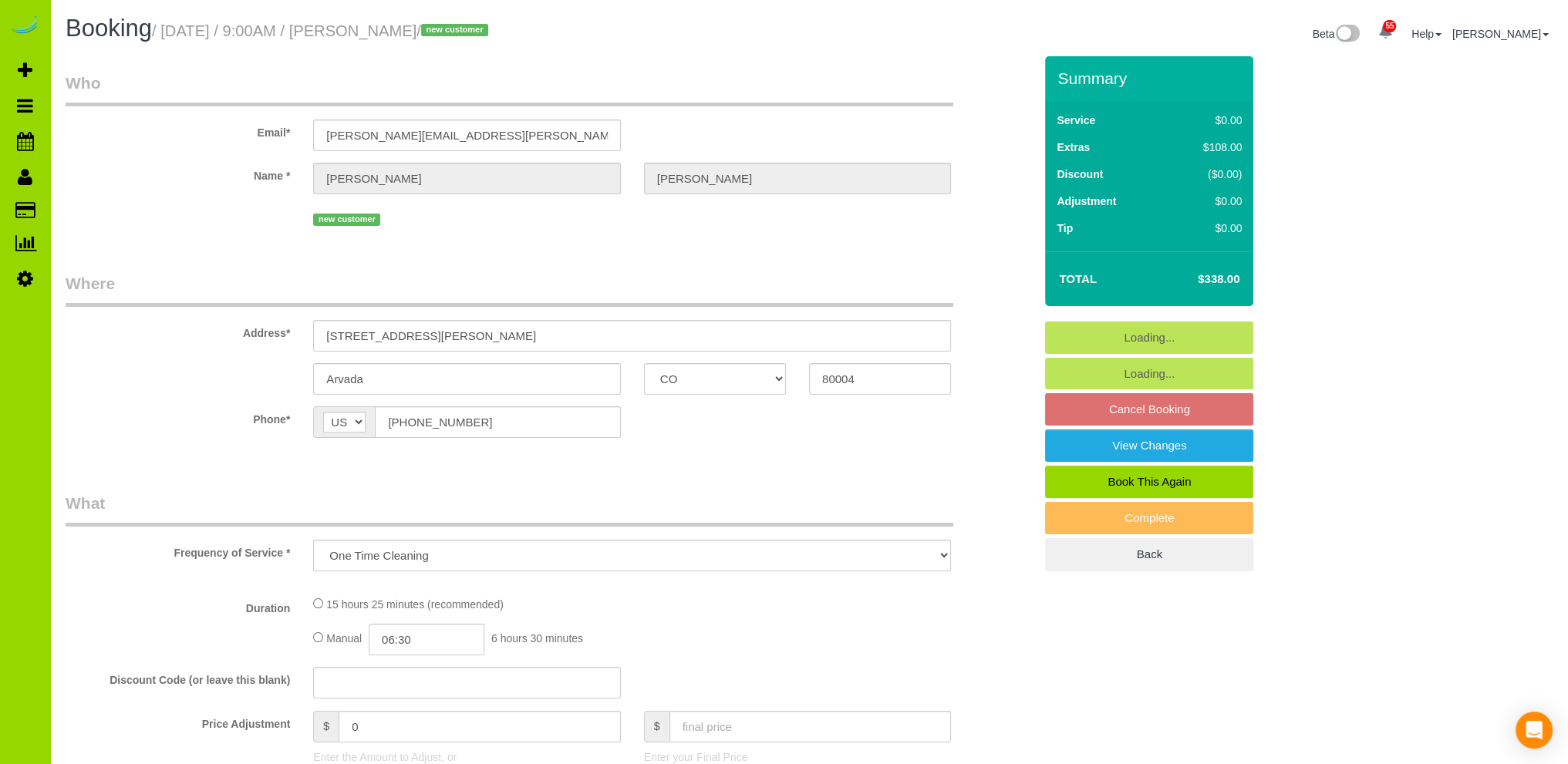
select select "3"
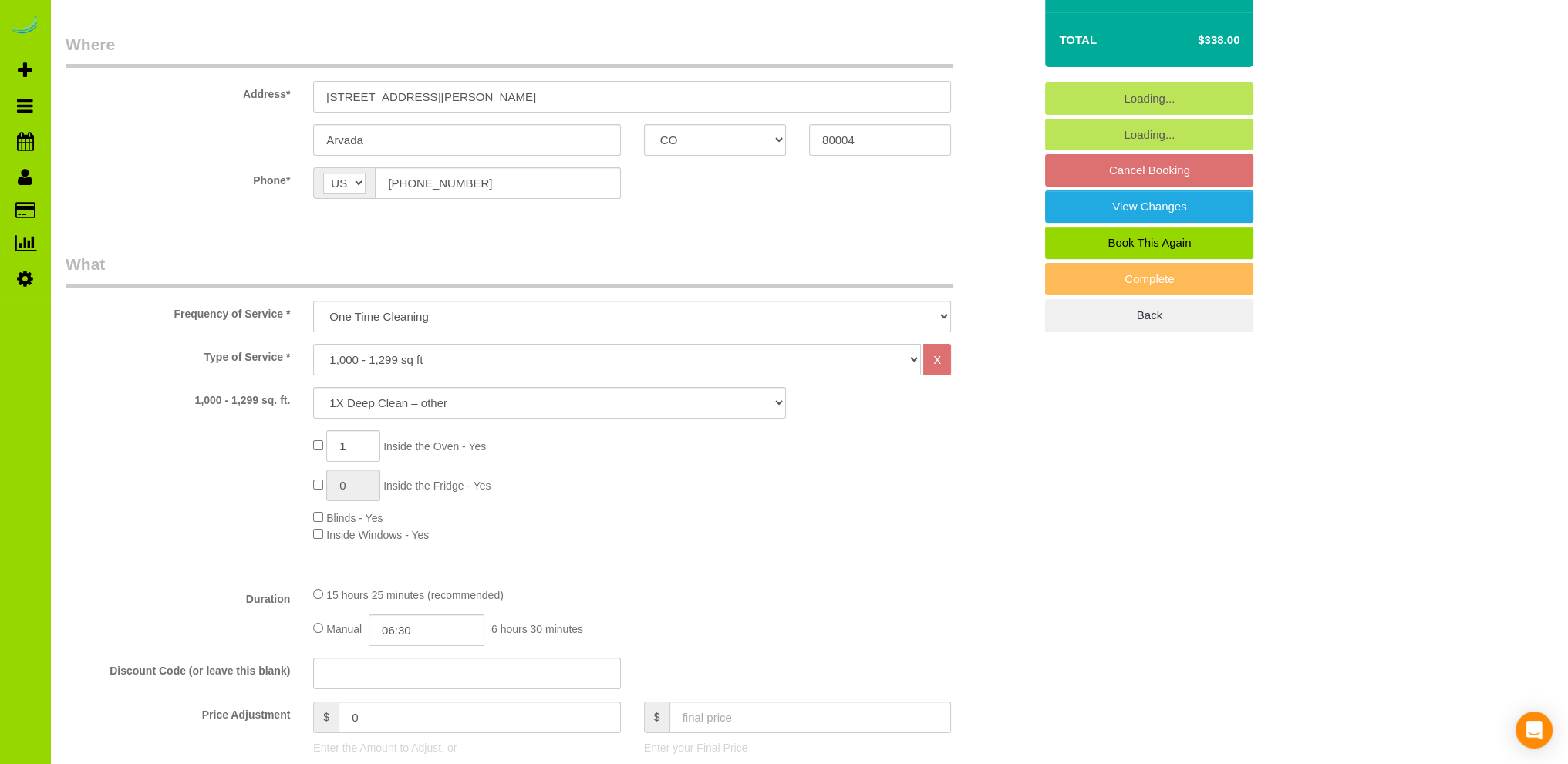
scroll to position [308, 0]
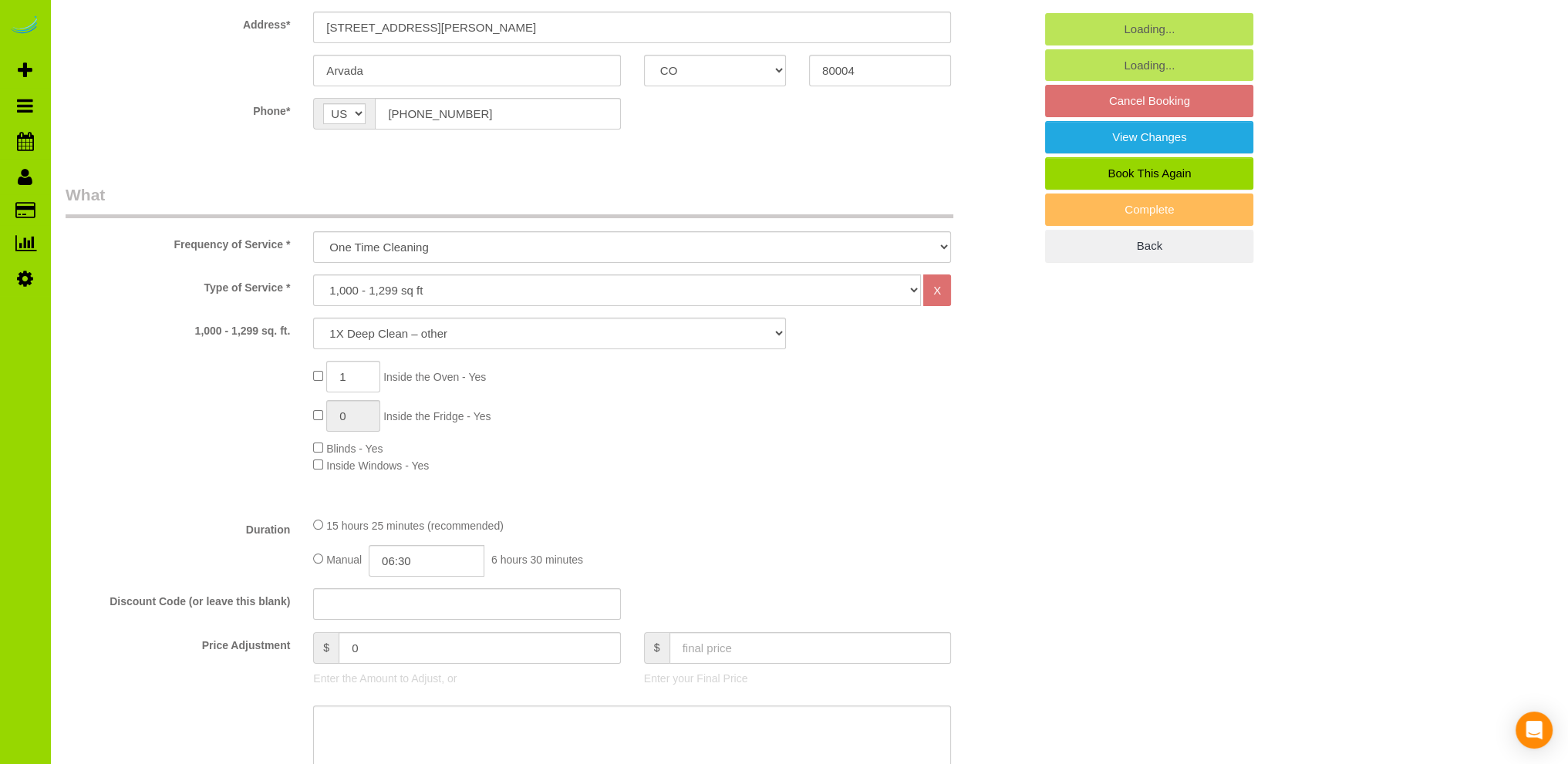
select select "spot41"
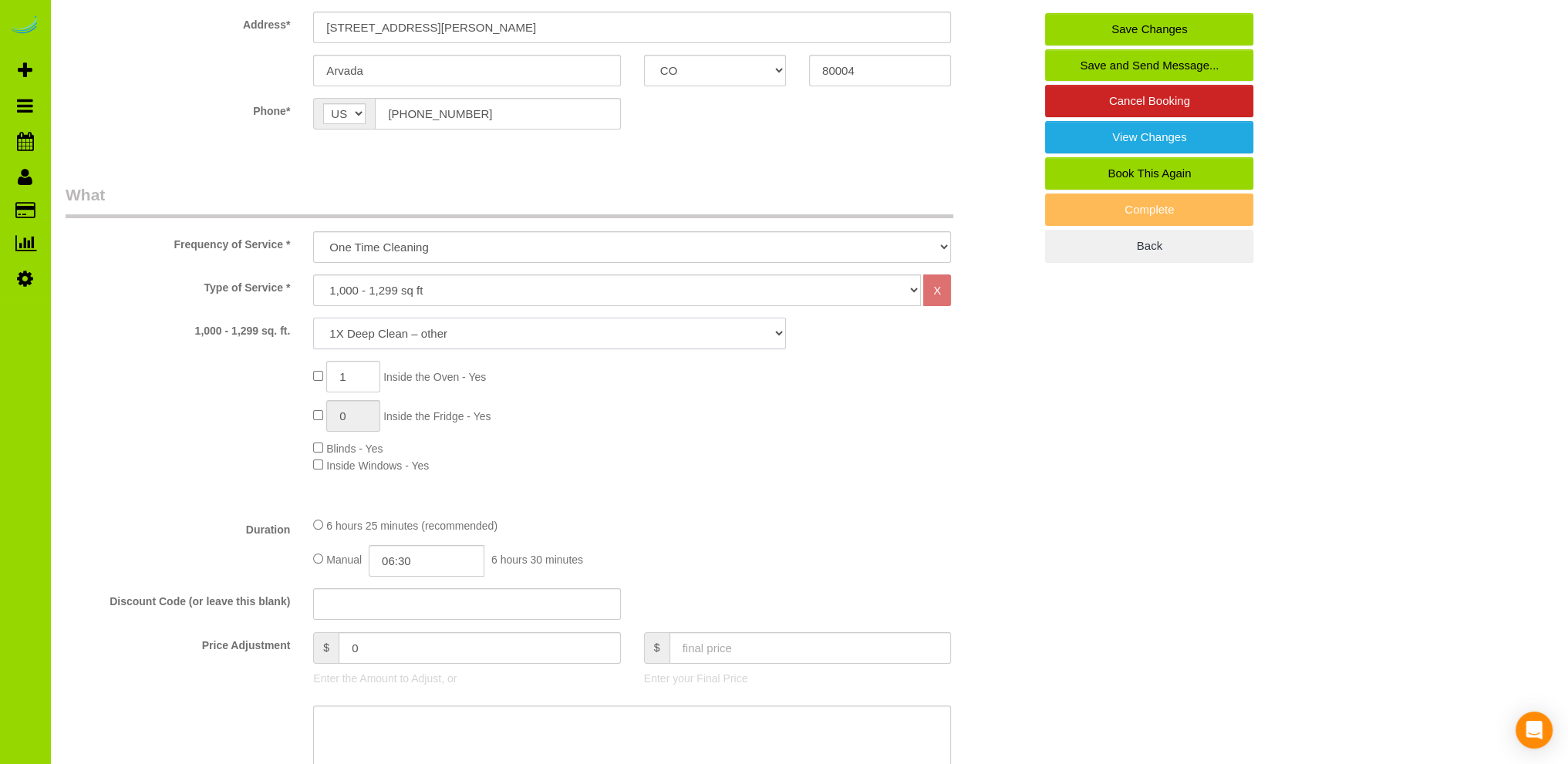
click at [561, 336] on select "1X Deep Clean – move in/out 1X Deep Clean – sale ready 1X Deep Clean – other 1X…" at bounding box center [550, 333] width 473 height 31
select select "2"
click at [313, 318] on select "1X Deep Clean – move in/out 1X Deep Clean – sale ready 1X Deep Clean – other 1X…" at bounding box center [550, 333] width 473 height 31
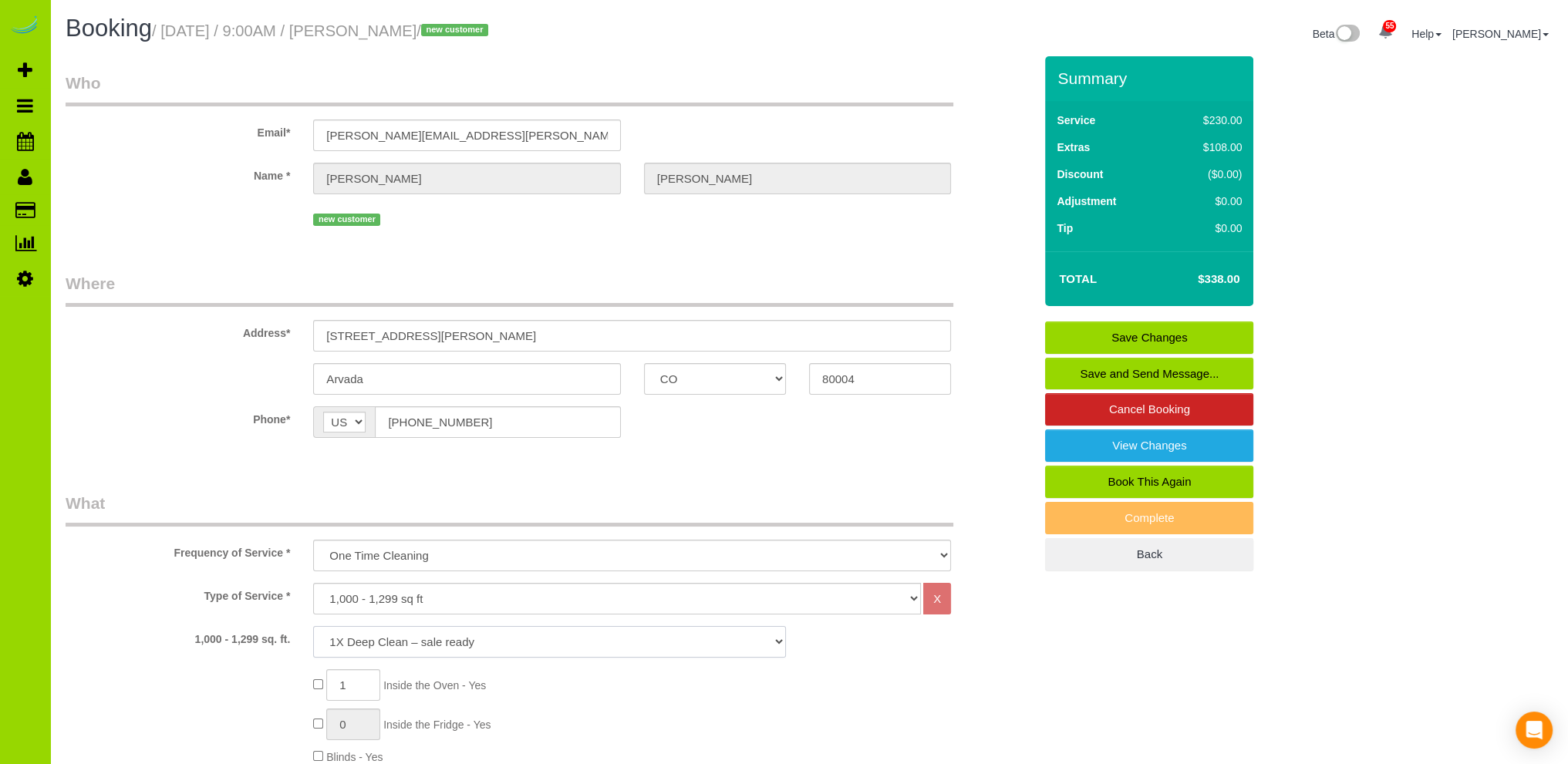
scroll to position [0, 0]
click at [1121, 332] on link "Save Changes" at bounding box center [1149, 338] width 208 height 32
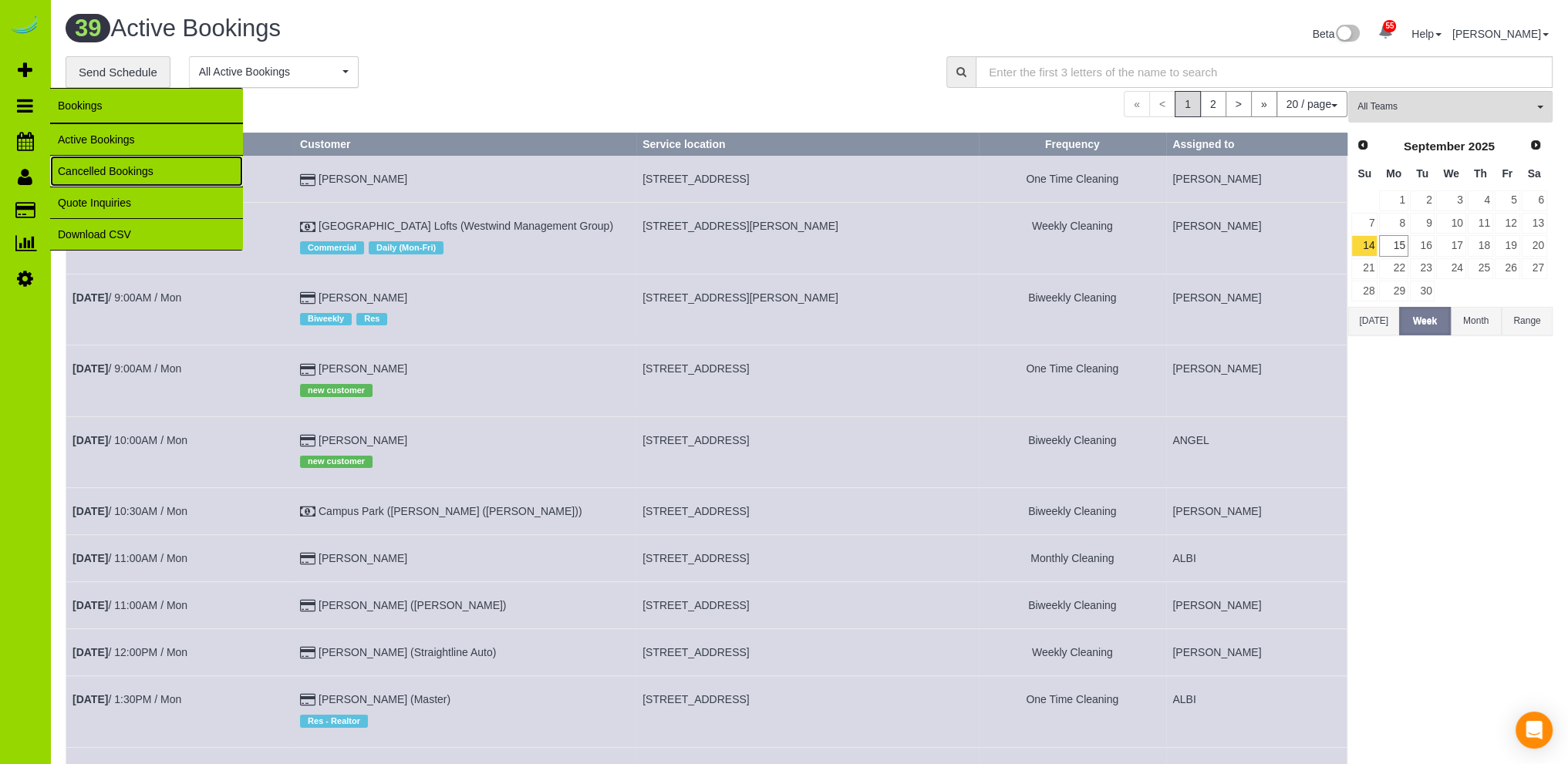
click at [80, 165] on link "Cancelled Bookings" at bounding box center [146, 171] width 193 height 31
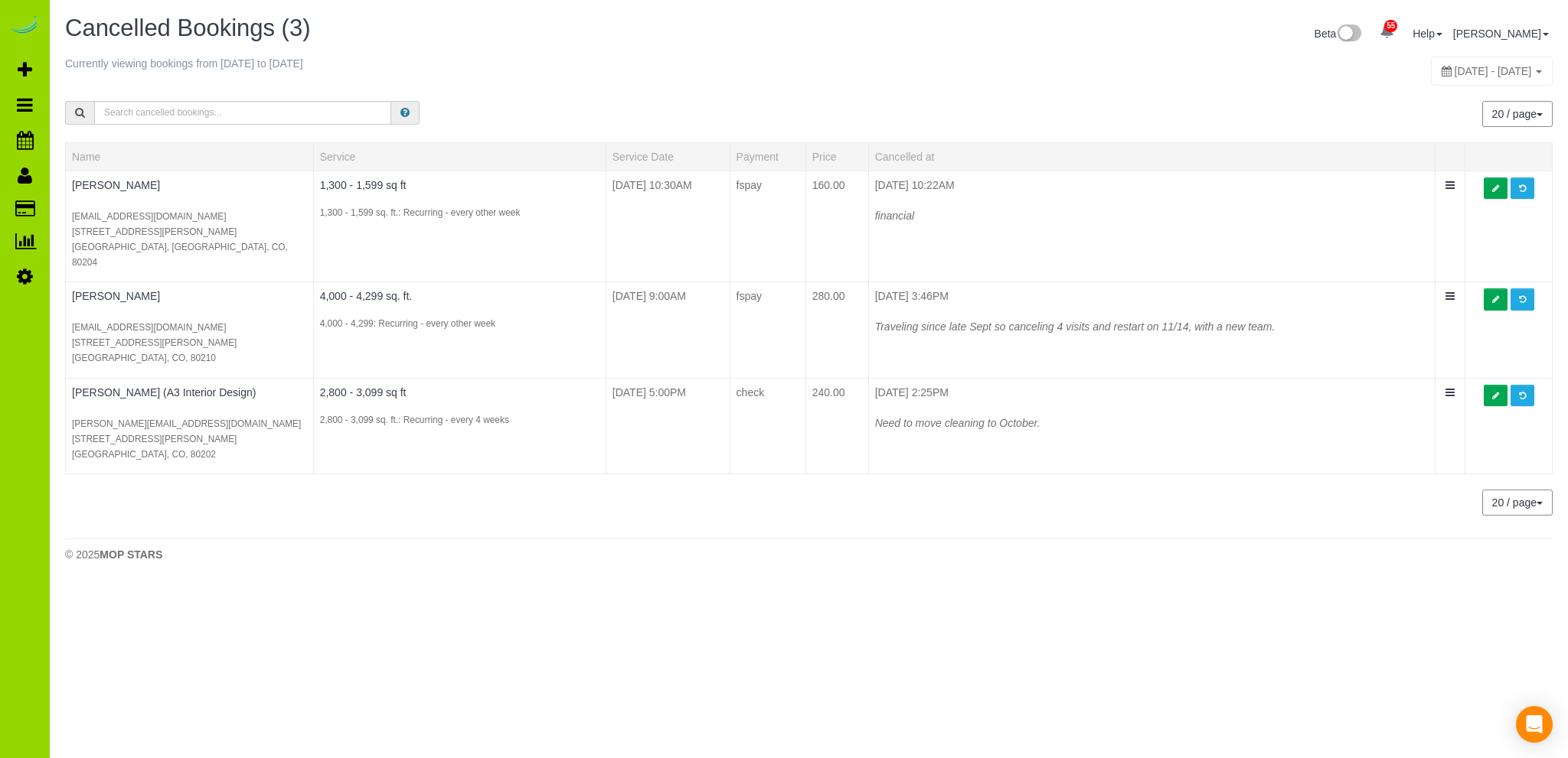
click at [1454, 66] on span "September 14, 2025 - September 20, 2025" at bounding box center [1493, 70] width 78 height 12
type input "**********"
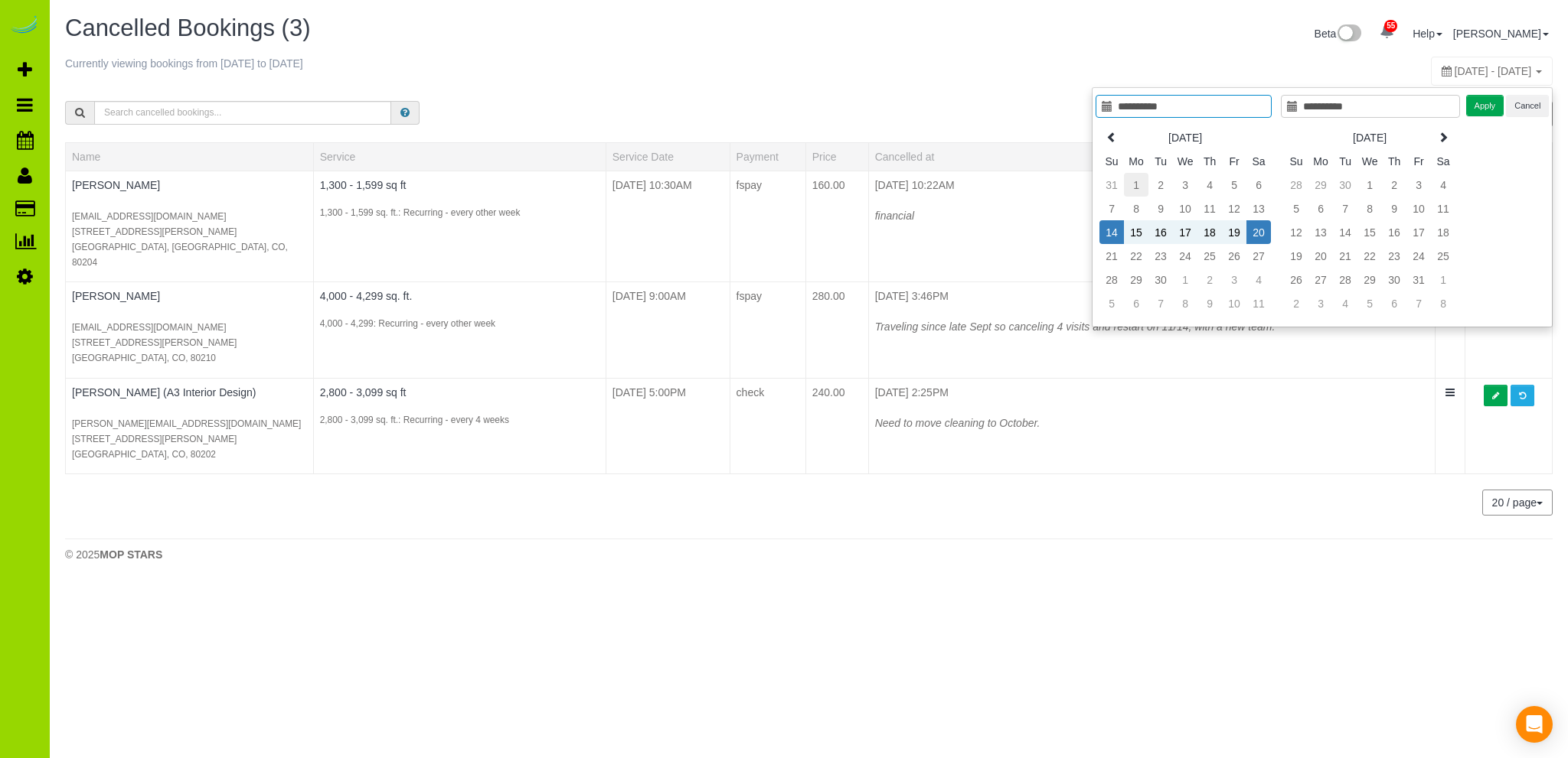
type input "**********"
click at [1135, 186] on td "1" at bounding box center [1136, 185] width 25 height 24
type input "**********"
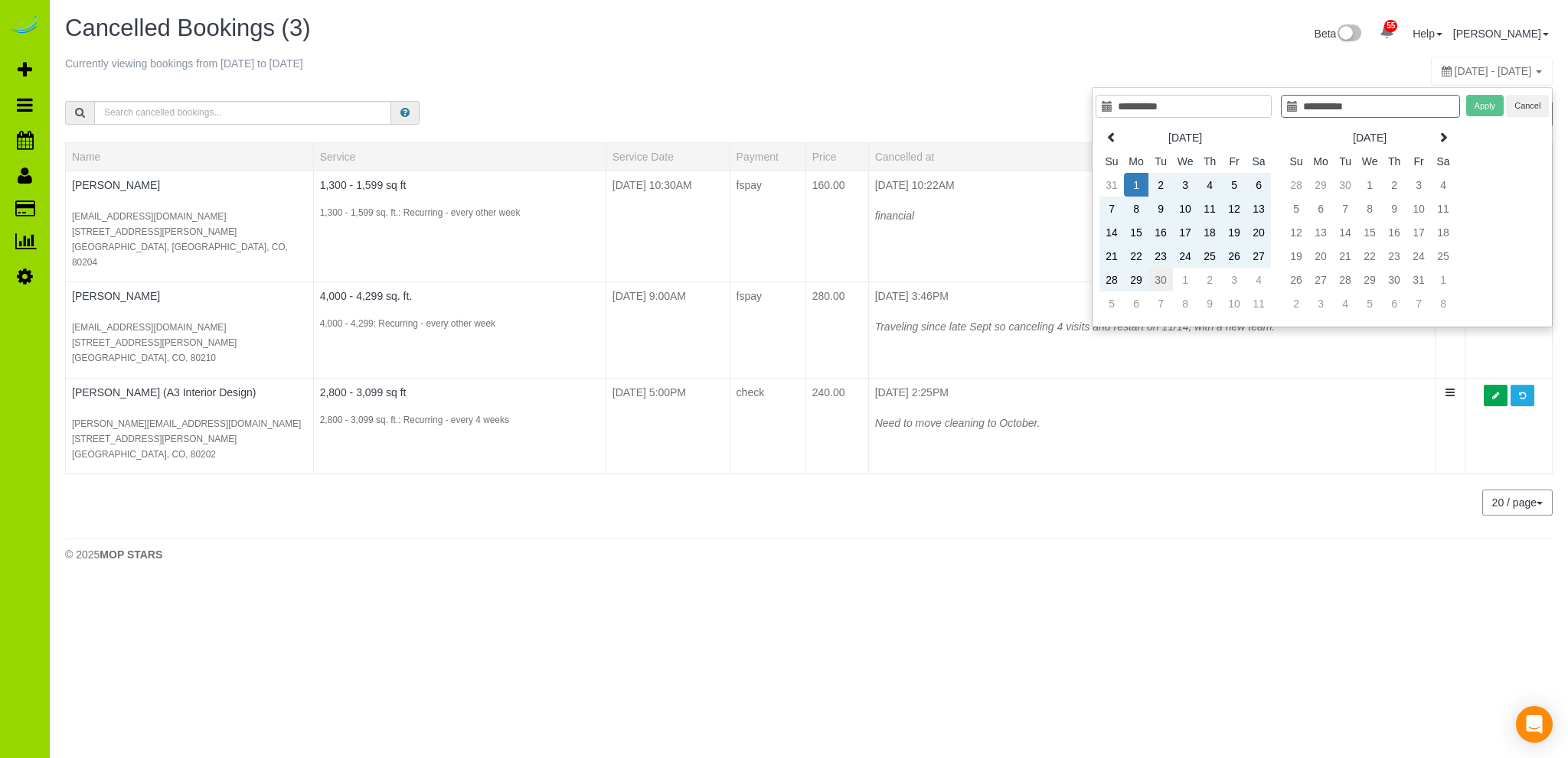
click at [1166, 280] on td "30" at bounding box center [1160, 280] width 25 height 24
type input "**********"
click at [1485, 106] on button "Apply" at bounding box center [1485, 106] width 38 height 22
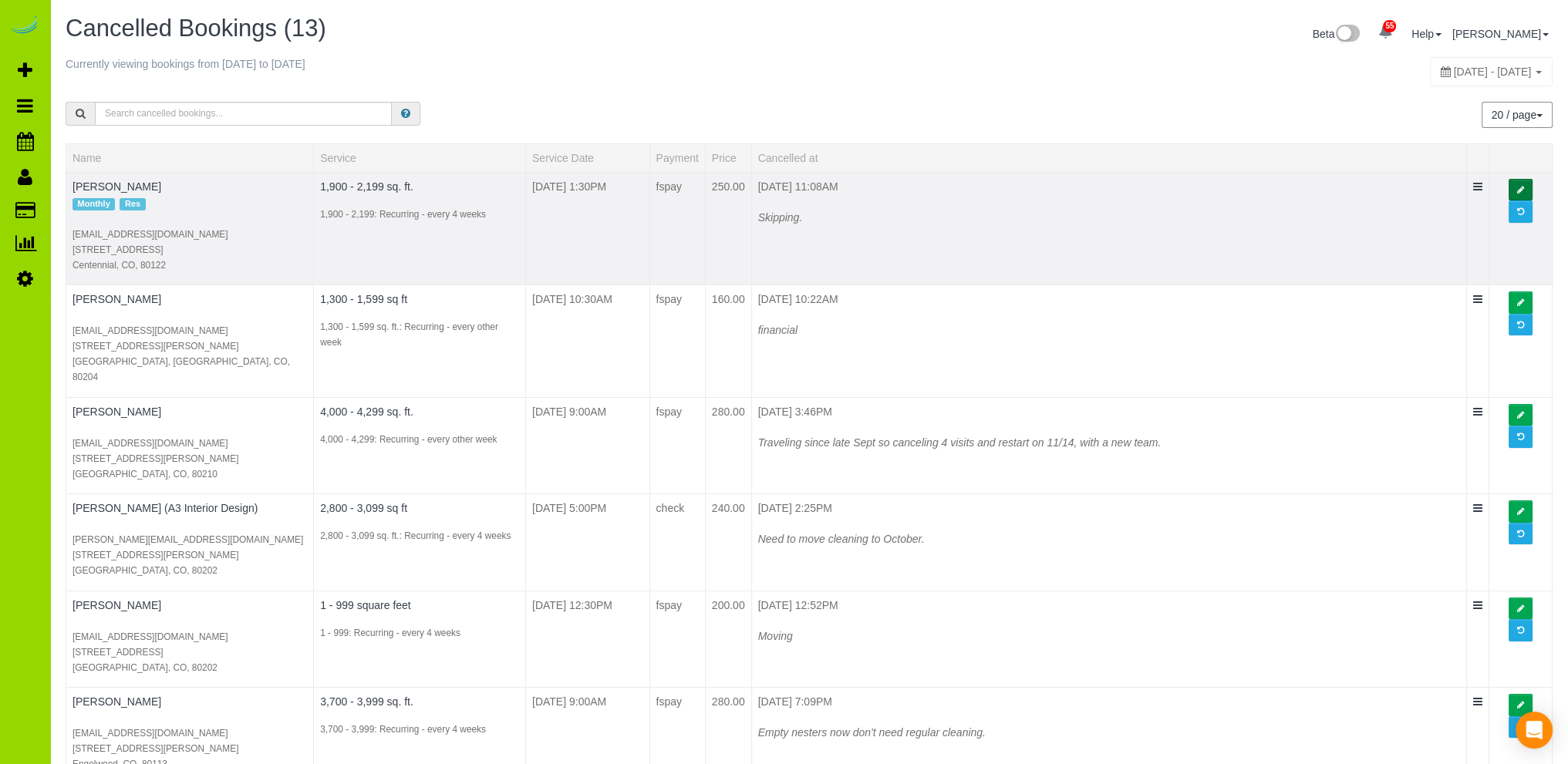
click at [1524, 186] on icon at bounding box center [1520, 190] width 7 height 9
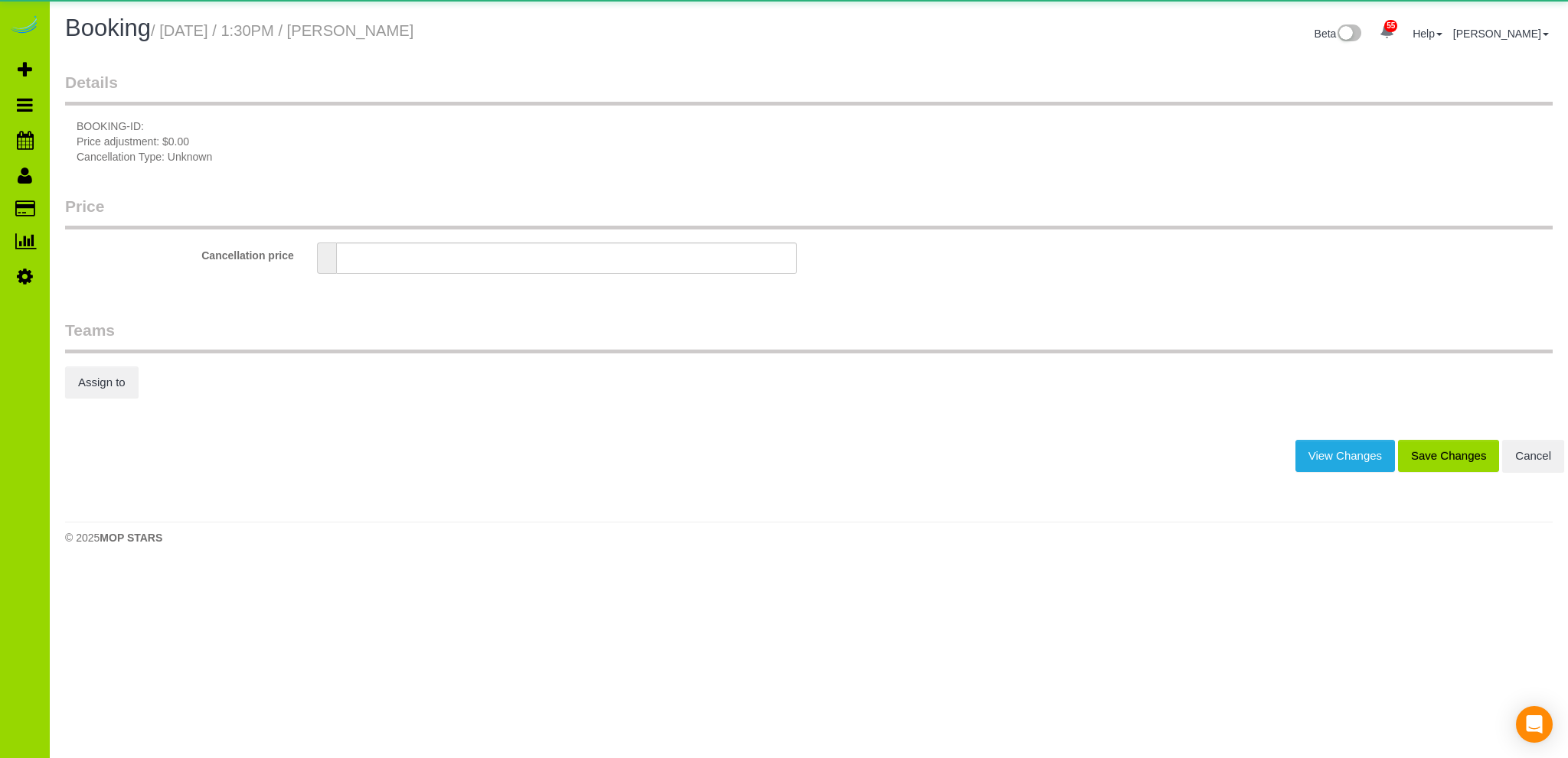
type input "0"
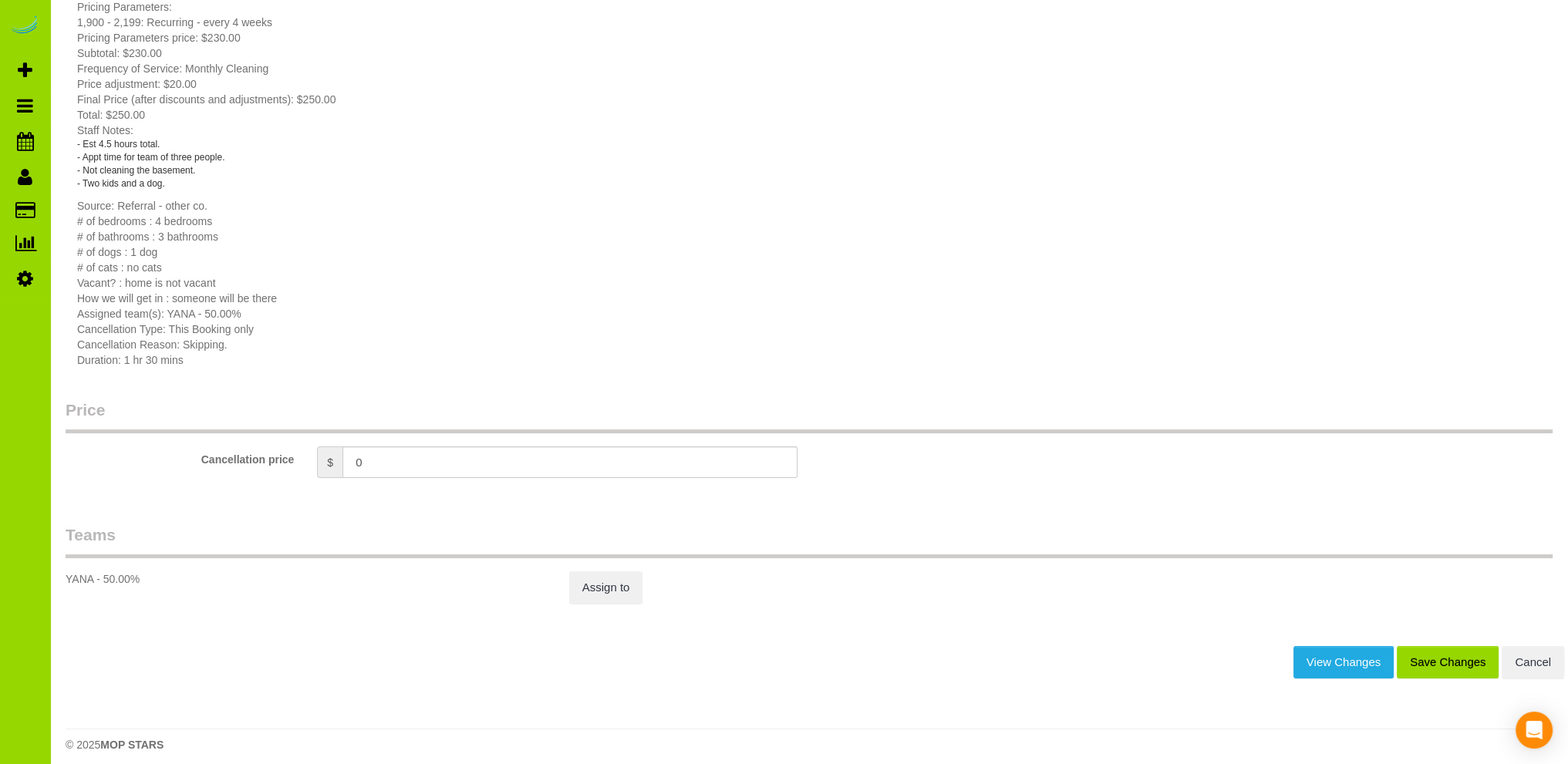
scroll to position [284, 0]
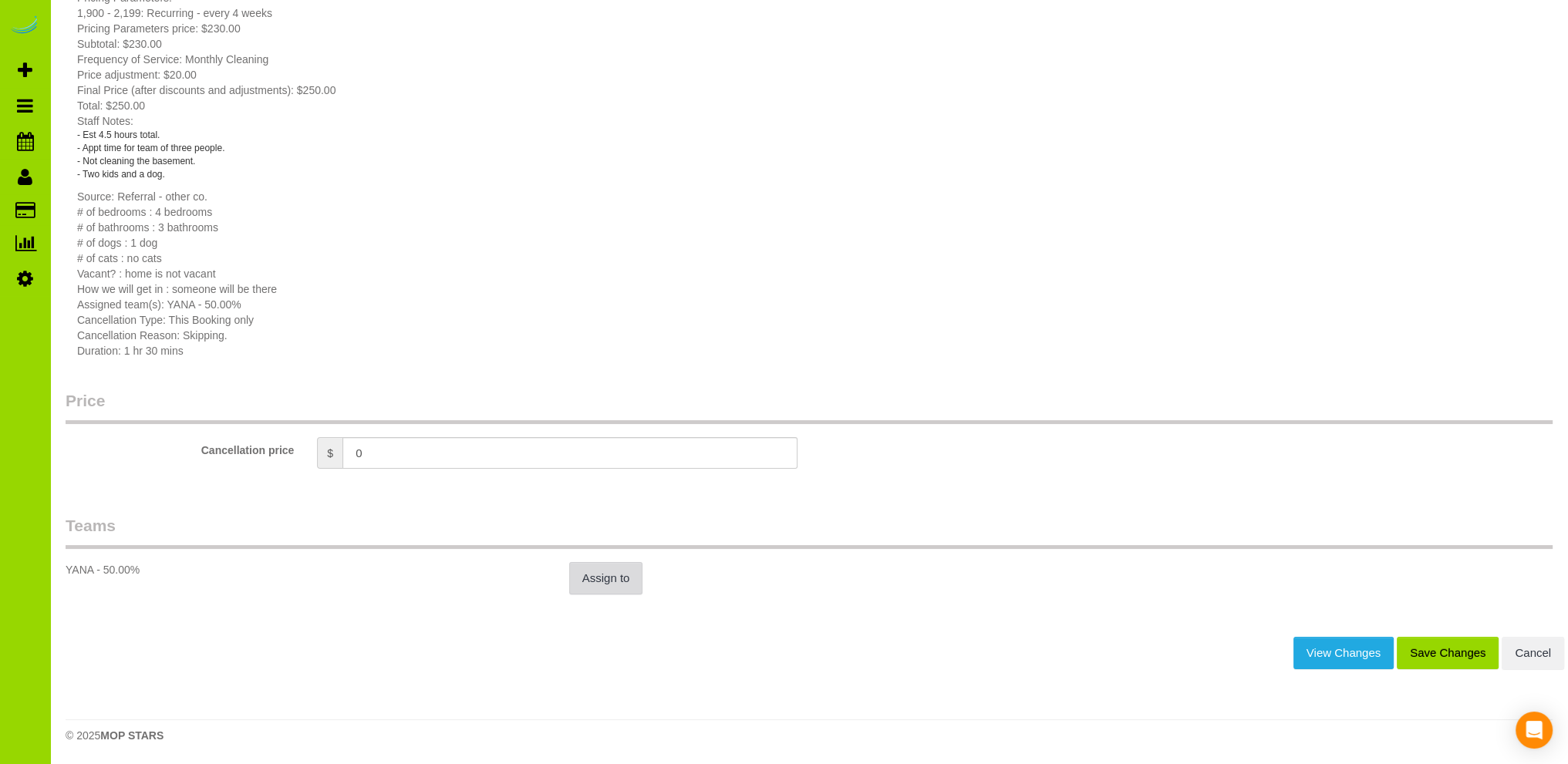
click at [604, 585] on link "Assign to" at bounding box center [606, 578] width 74 height 32
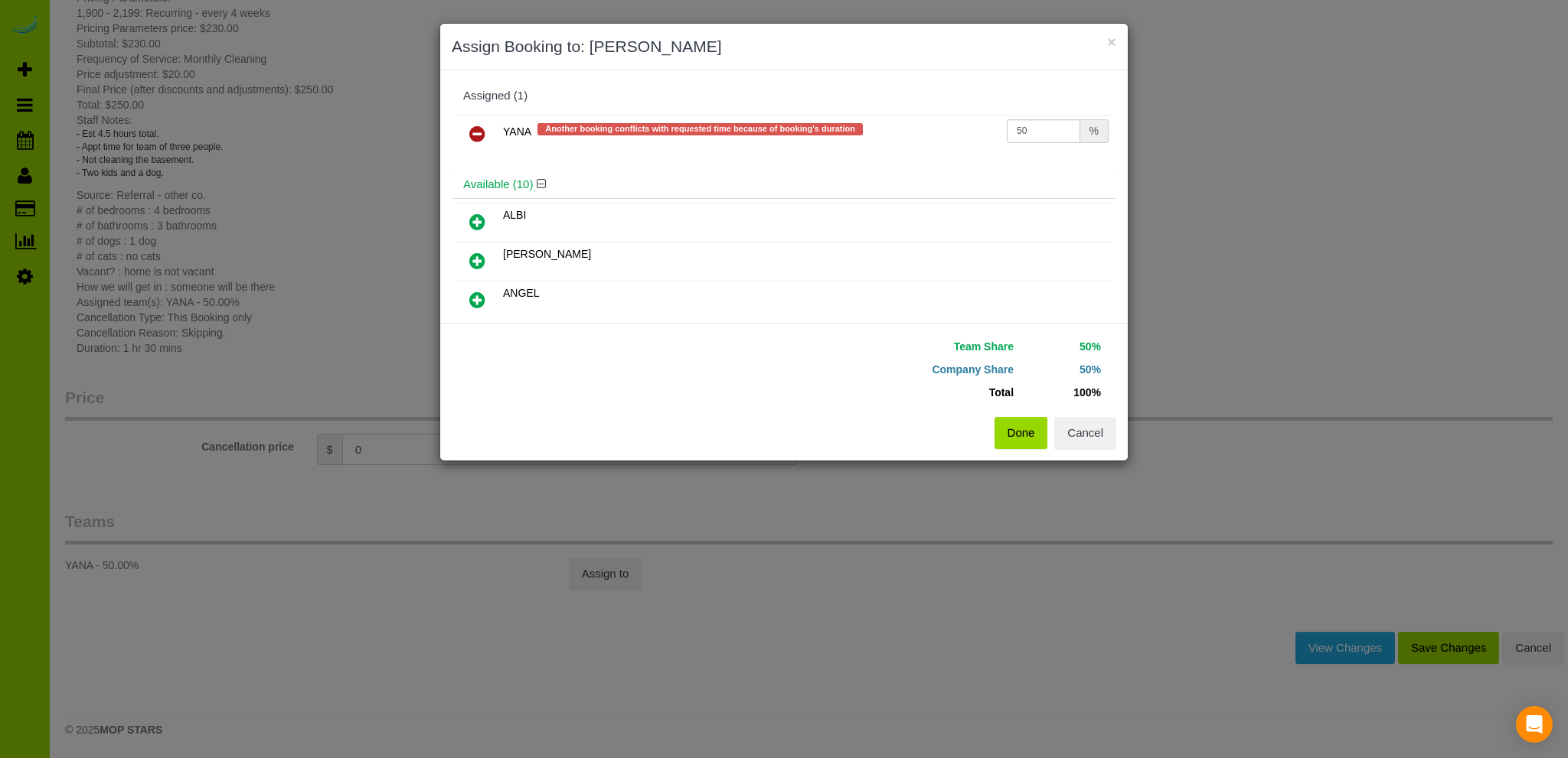
click at [477, 128] on icon at bounding box center [477, 134] width 16 height 18
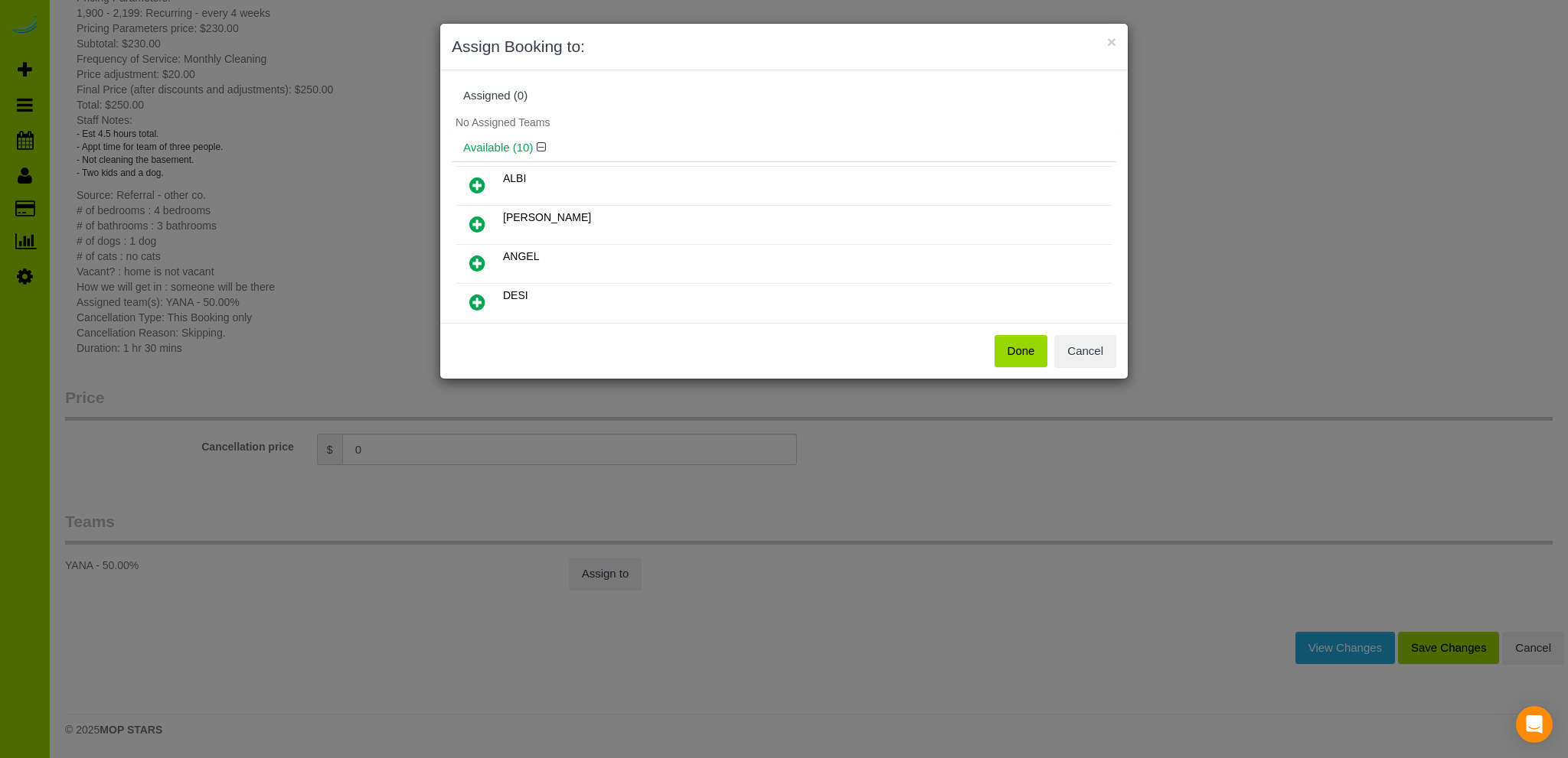
click at [1011, 351] on button "Done" at bounding box center [1021, 351] width 54 height 32
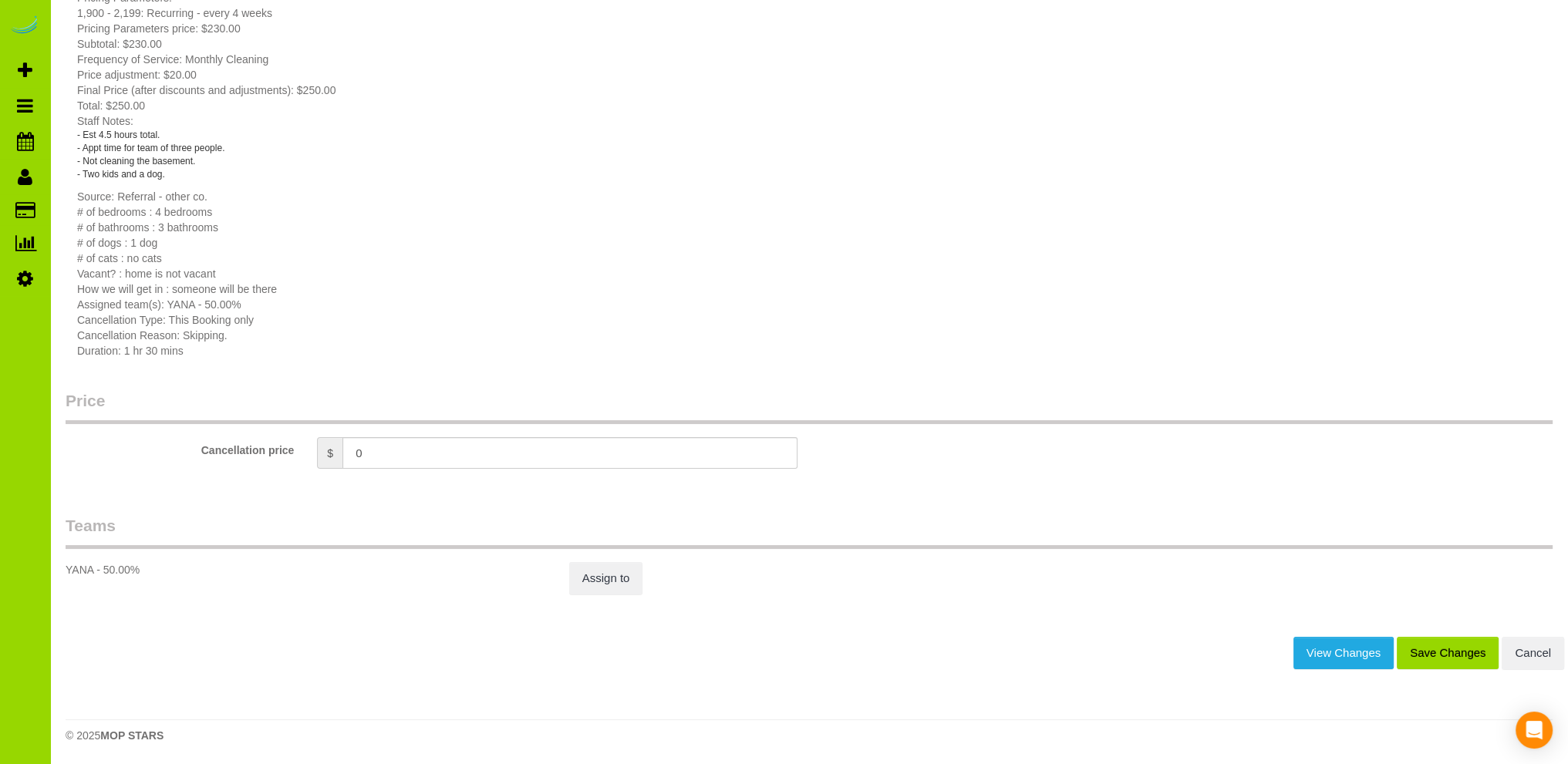
scroll to position [269, 0]
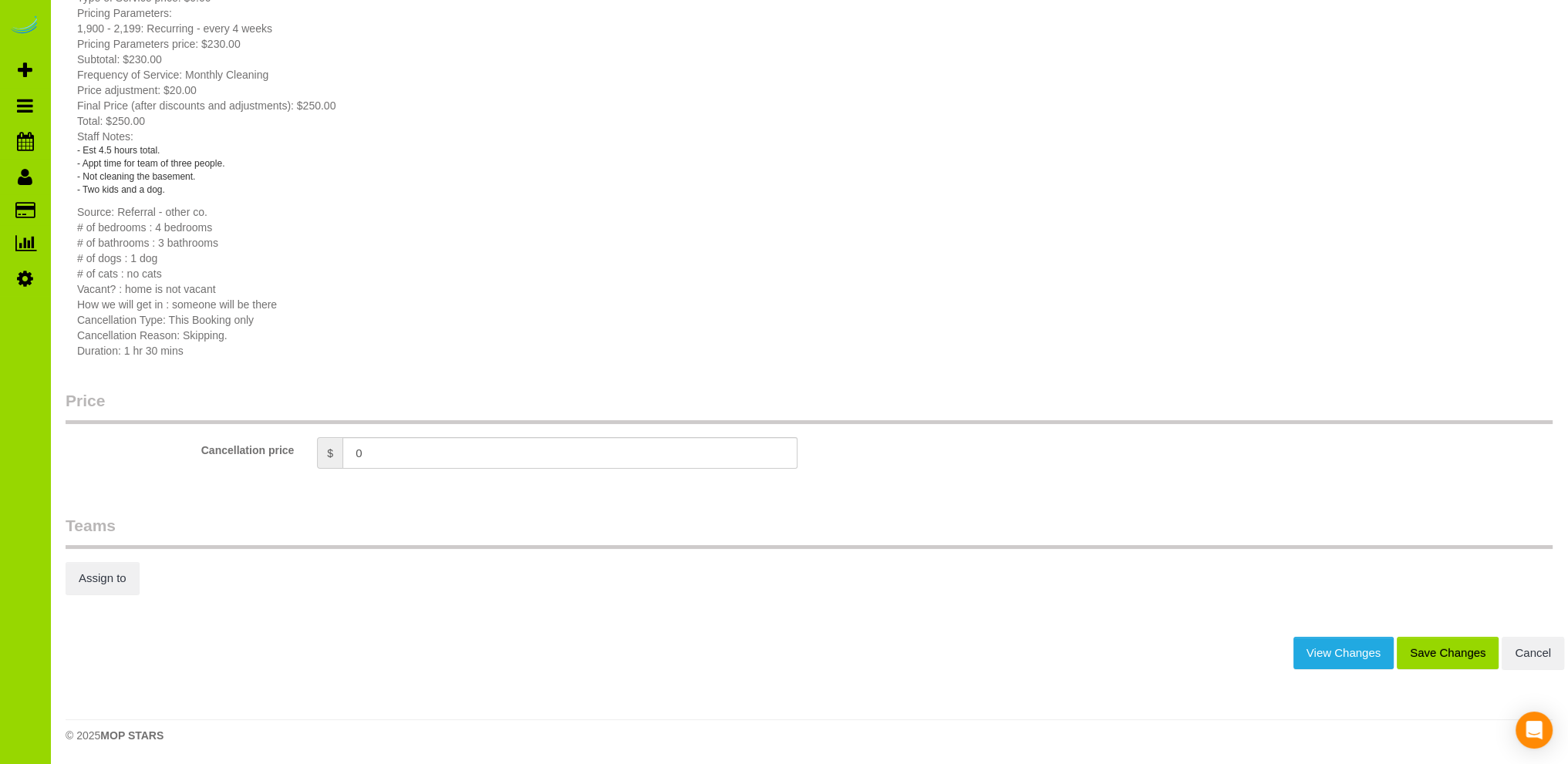
click at [1469, 651] on button "Save Changes" at bounding box center [1448, 653] width 102 height 32
